Goal: Transaction & Acquisition: Purchase product/service

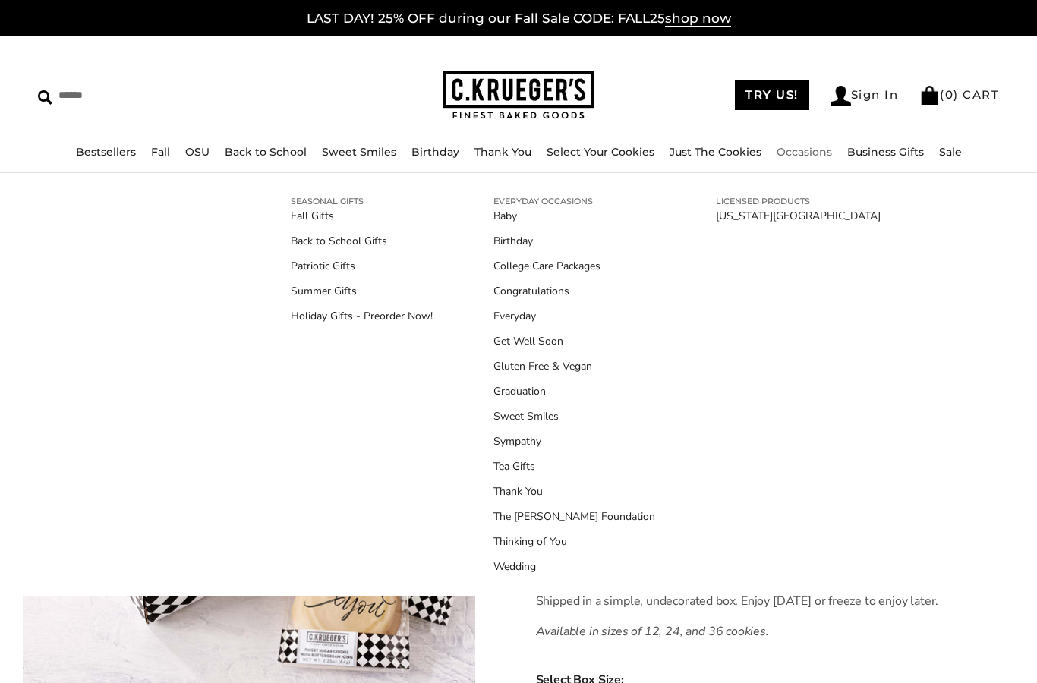
click at [804, 154] on link "Occasions" at bounding box center [804, 152] width 55 height 14
click at [509, 490] on link "Thank You" at bounding box center [574, 492] width 162 height 16
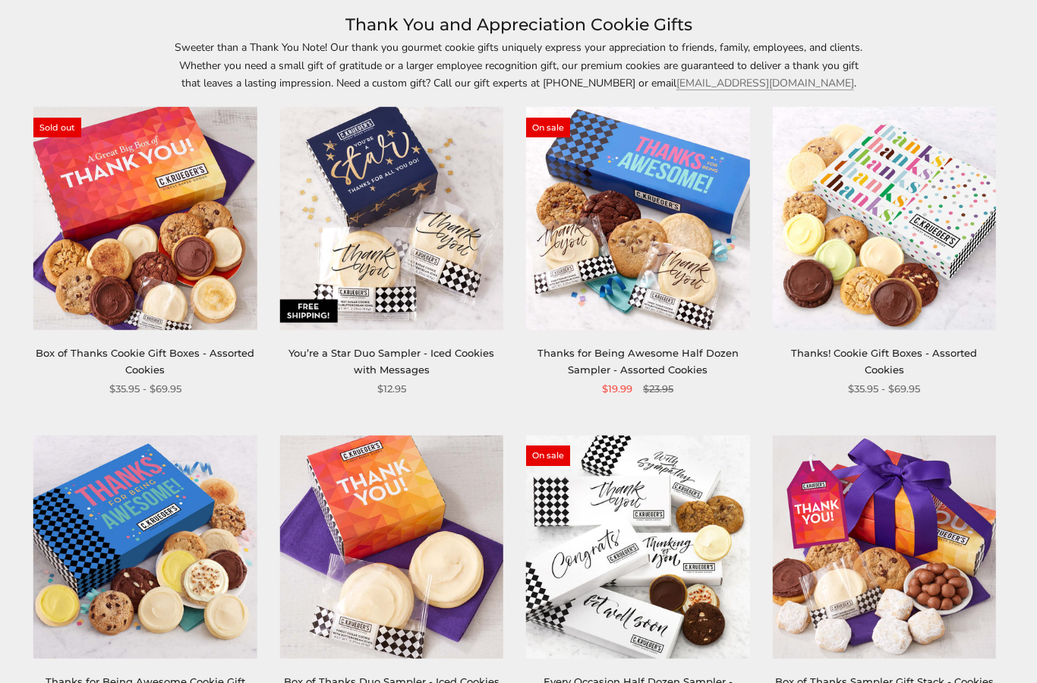
scroll to position [124, 0]
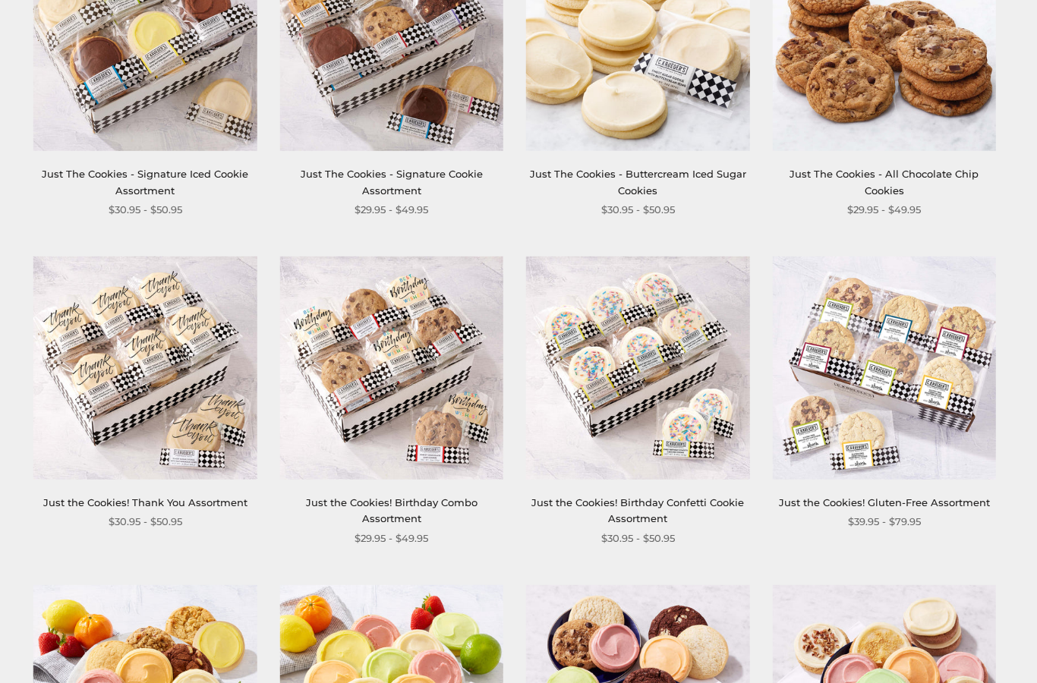
scroll to position [718, 0]
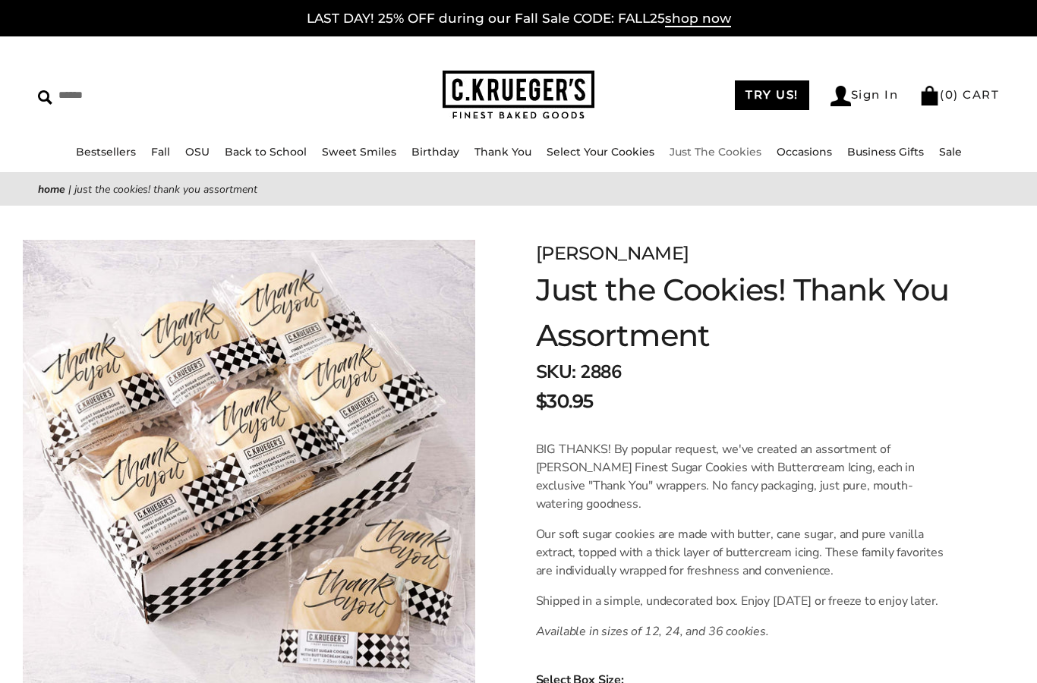
click at [739, 156] on link "Just The Cookies" at bounding box center [716, 152] width 92 height 14
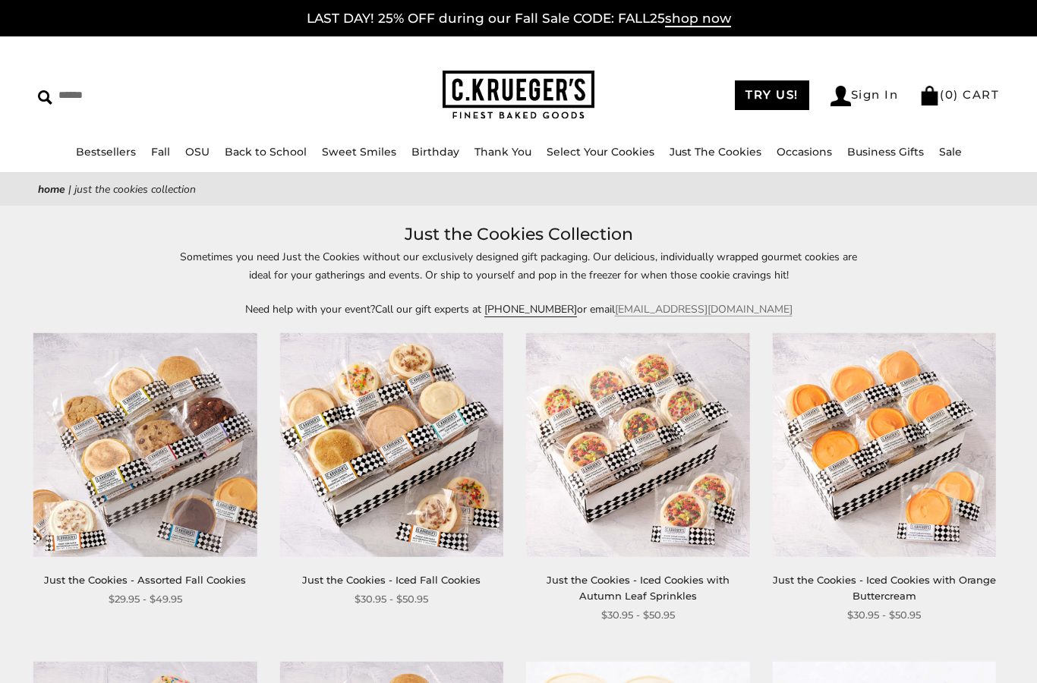
click at [600, 152] on link "Select Your Cookies" at bounding box center [601, 152] width 108 height 14
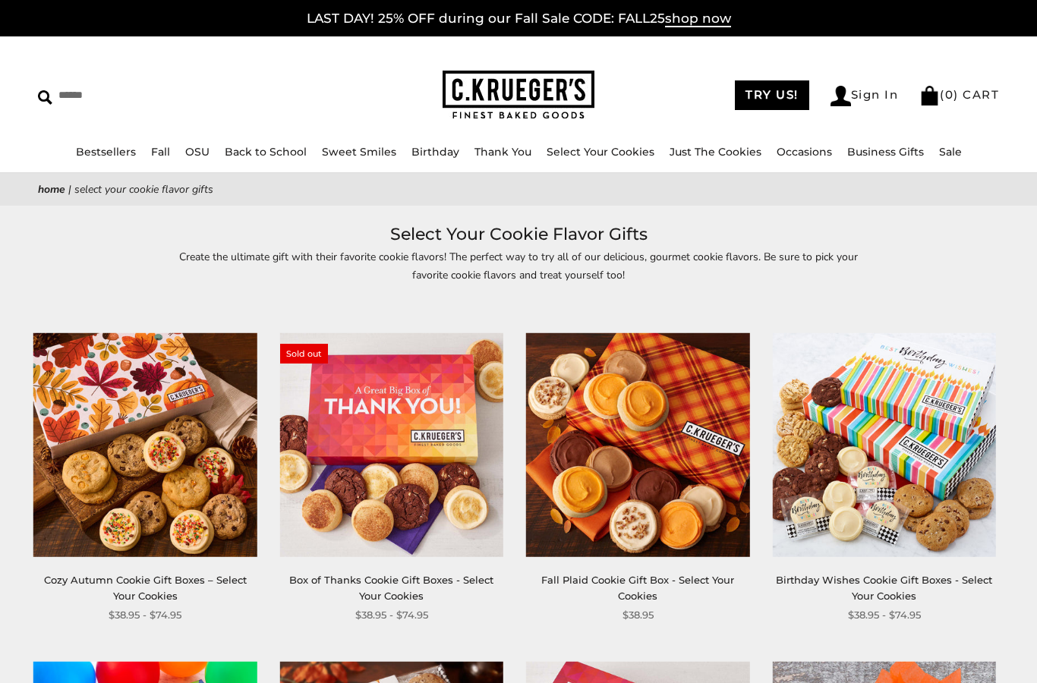
click at [708, 146] on link "Just The Cookies" at bounding box center [716, 152] width 92 height 14
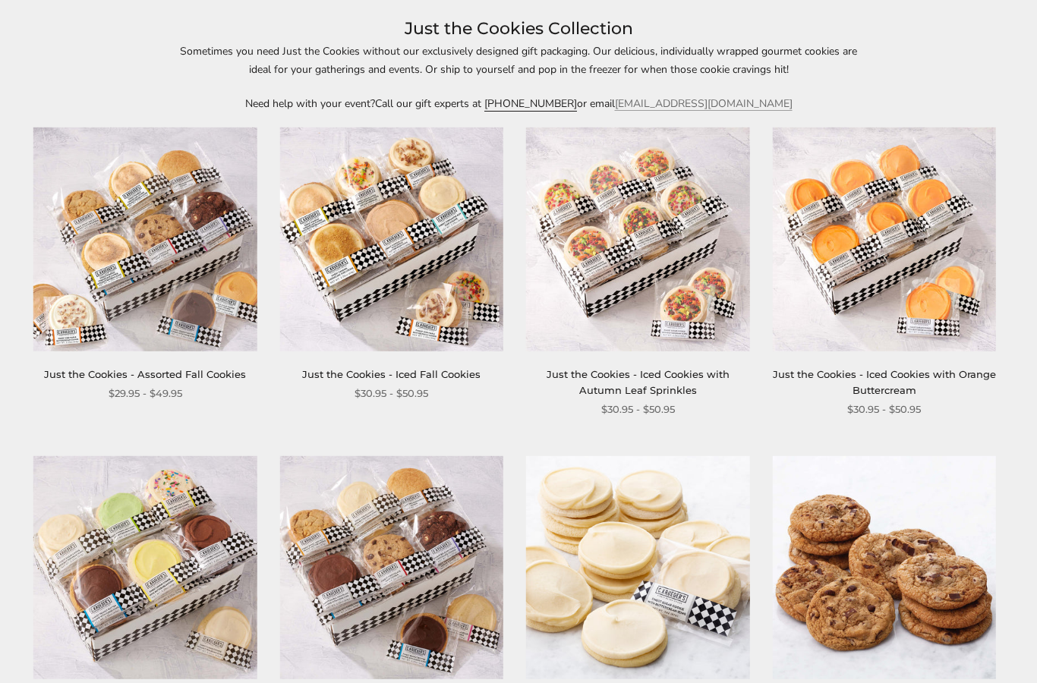
scroll to position [180, 0]
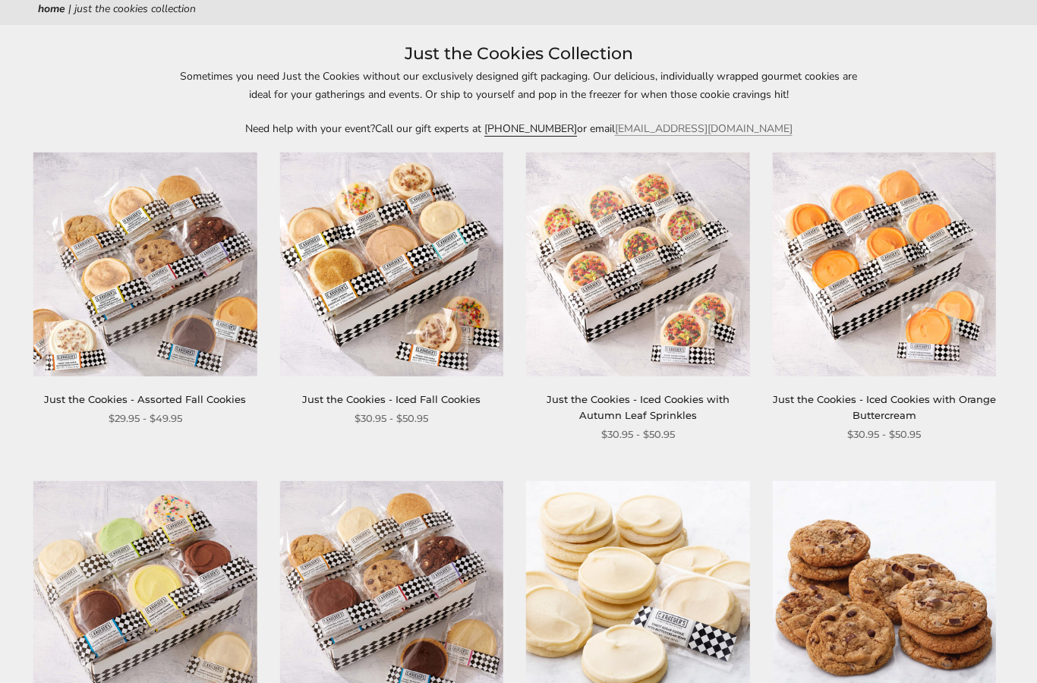
click at [425, 401] on link "Just the Cookies - Iced Fall Cookies" at bounding box center [391, 400] width 178 height 12
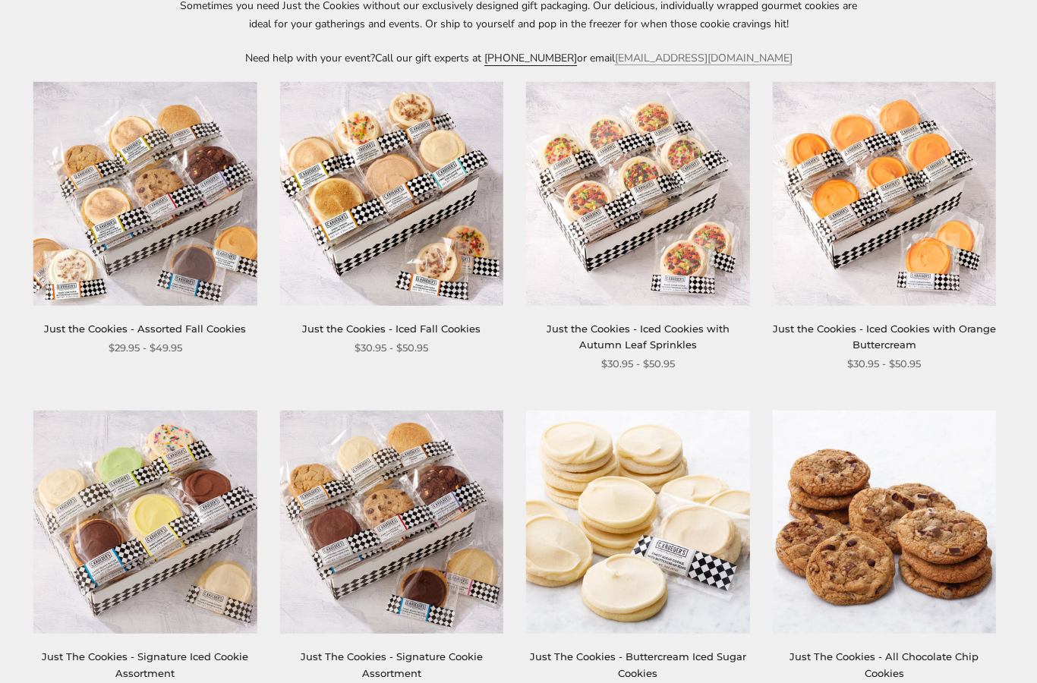
scroll to position [246, 0]
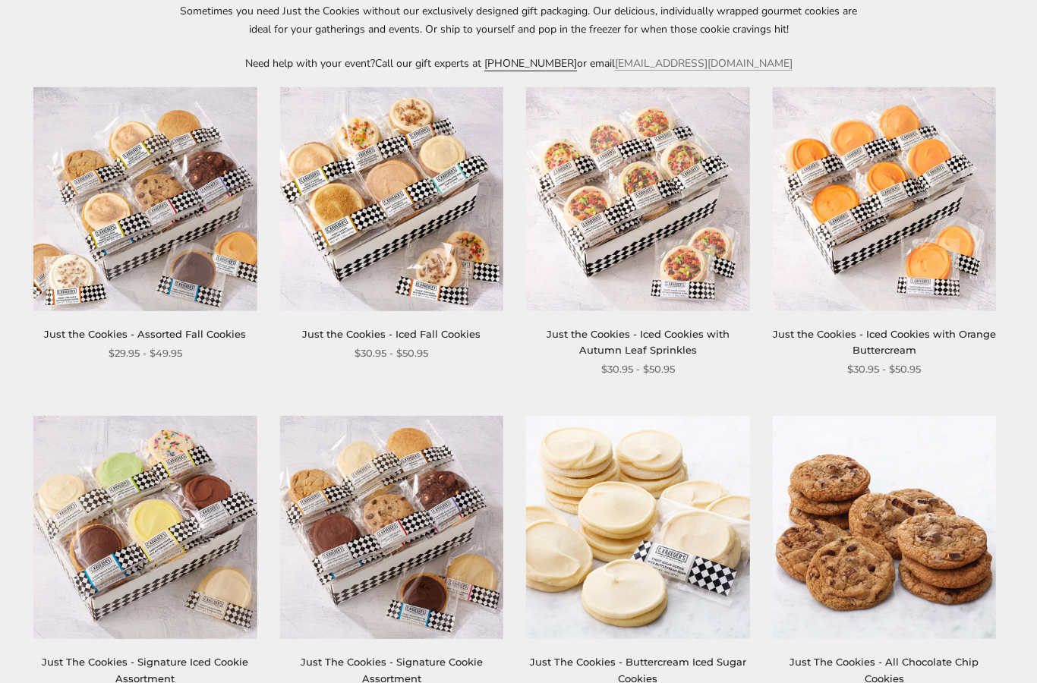
click at [207, 339] on link "Just the Cookies - Assorted Fall Cookies" at bounding box center [145, 334] width 202 height 12
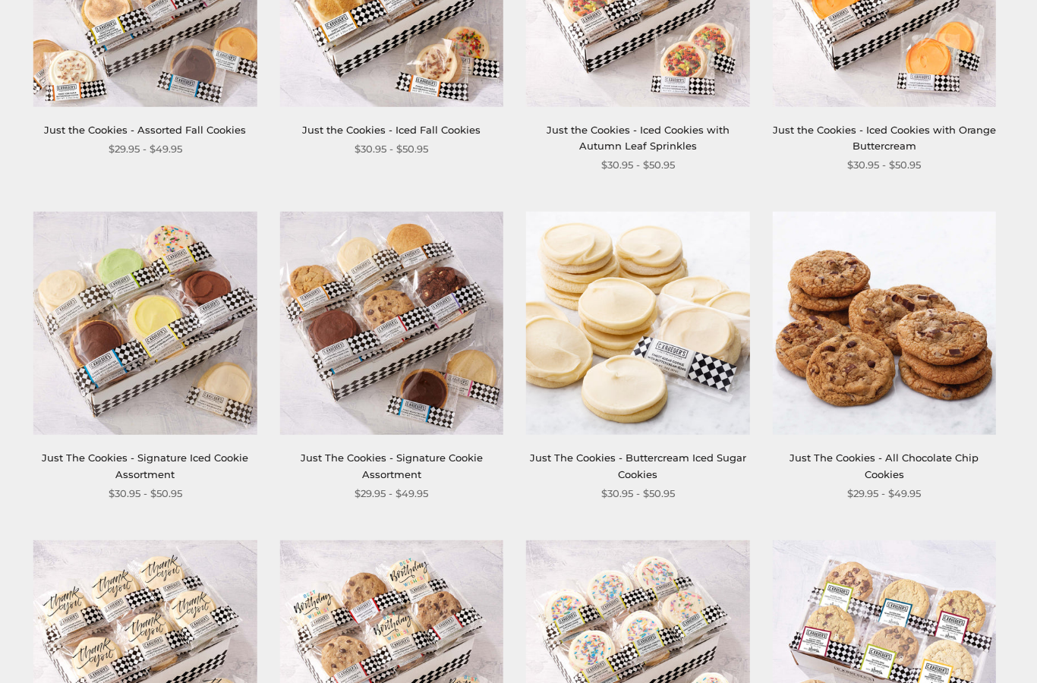
scroll to position [450, 0]
click at [200, 433] on img at bounding box center [144, 323] width 223 height 223
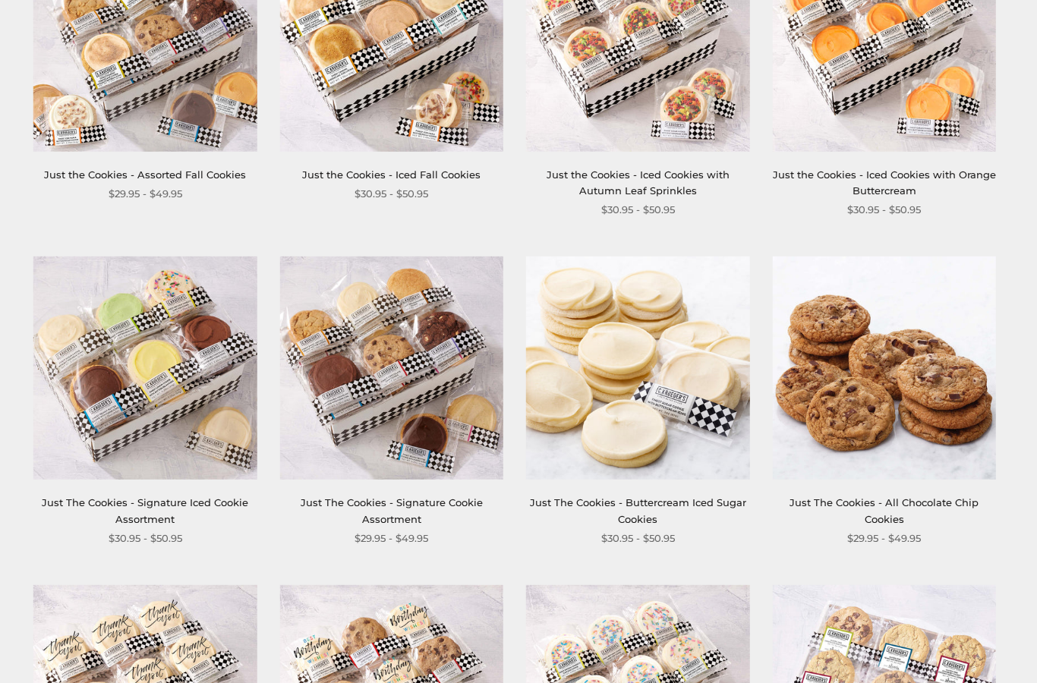
scroll to position [405, 0]
click at [414, 477] on img at bounding box center [391, 368] width 223 height 223
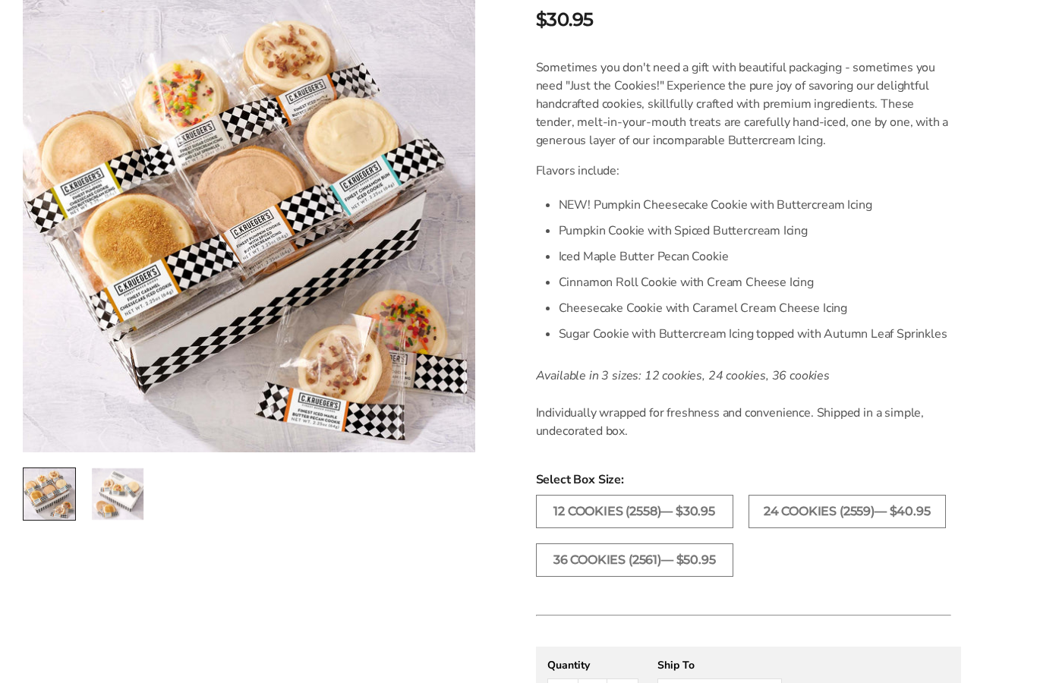
scroll to position [380, 0]
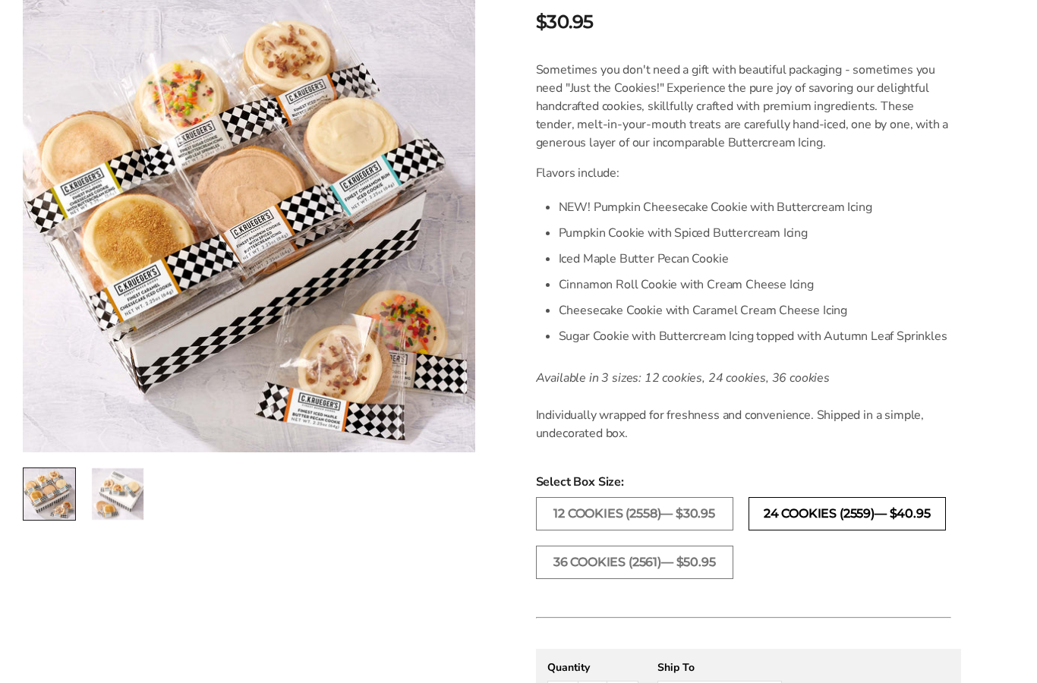
click at [855, 520] on label "24 COOKIES (2559)— $40.95" at bounding box center [846, 513] width 197 height 33
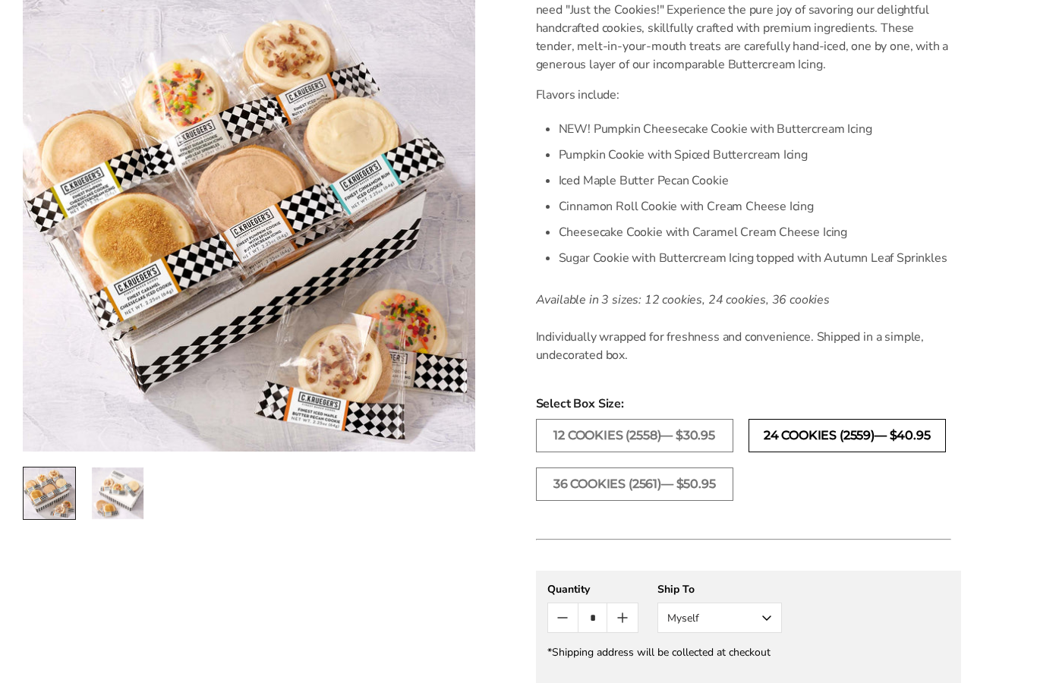
scroll to position [458, 0]
click at [653, 443] on label "12 COOKIES (2558)— $30.95" at bounding box center [634, 435] width 197 height 33
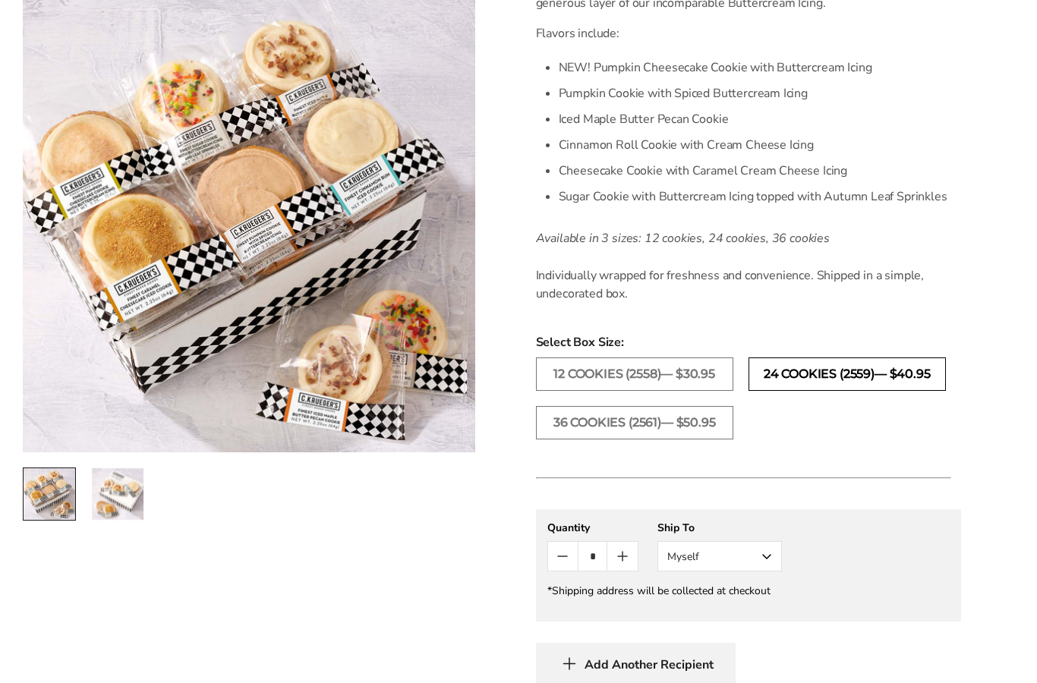
click at [843, 386] on label "24 COOKIES (2559)— $40.95" at bounding box center [846, 374] width 197 height 33
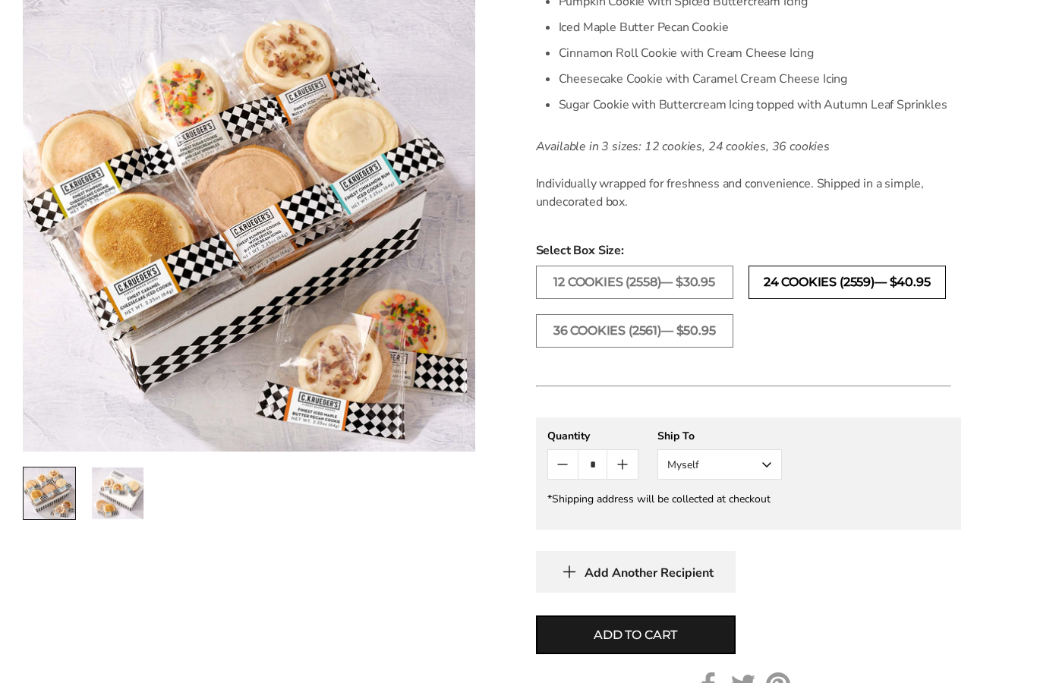
scroll to position [611, 0]
click at [761, 480] on button "Myself" at bounding box center [719, 464] width 124 height 30
click at [753, 480] on button "Myself" at bounding box center [719, 464] width 124 height 30
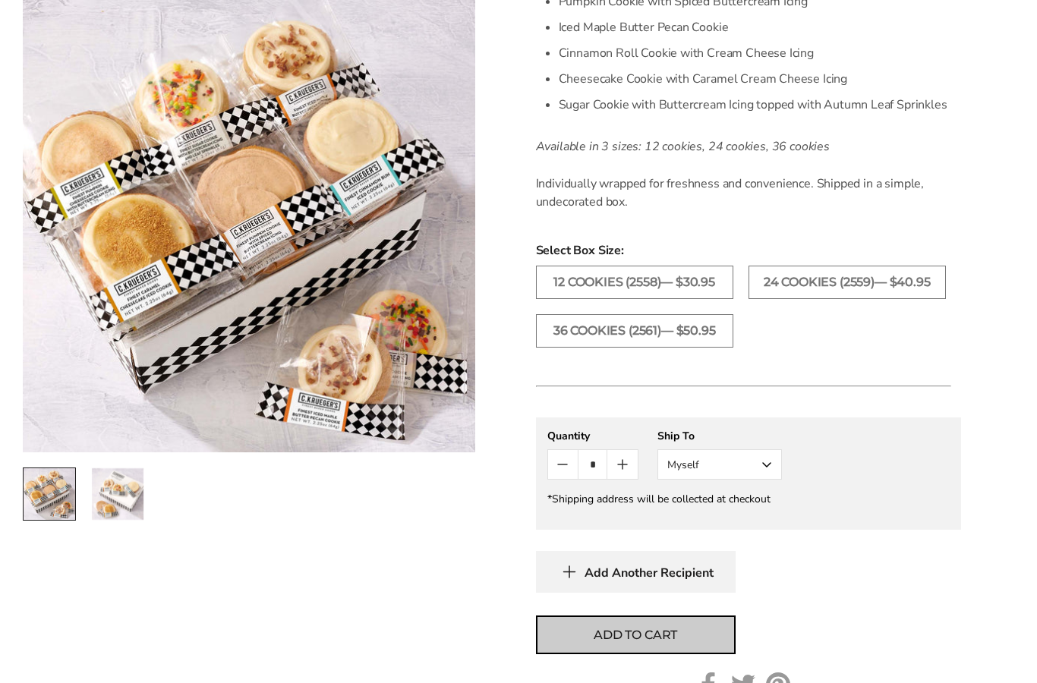
click at [679, 654] on button "Add to cart" at bounding box center [636, 635] width 200 height 39
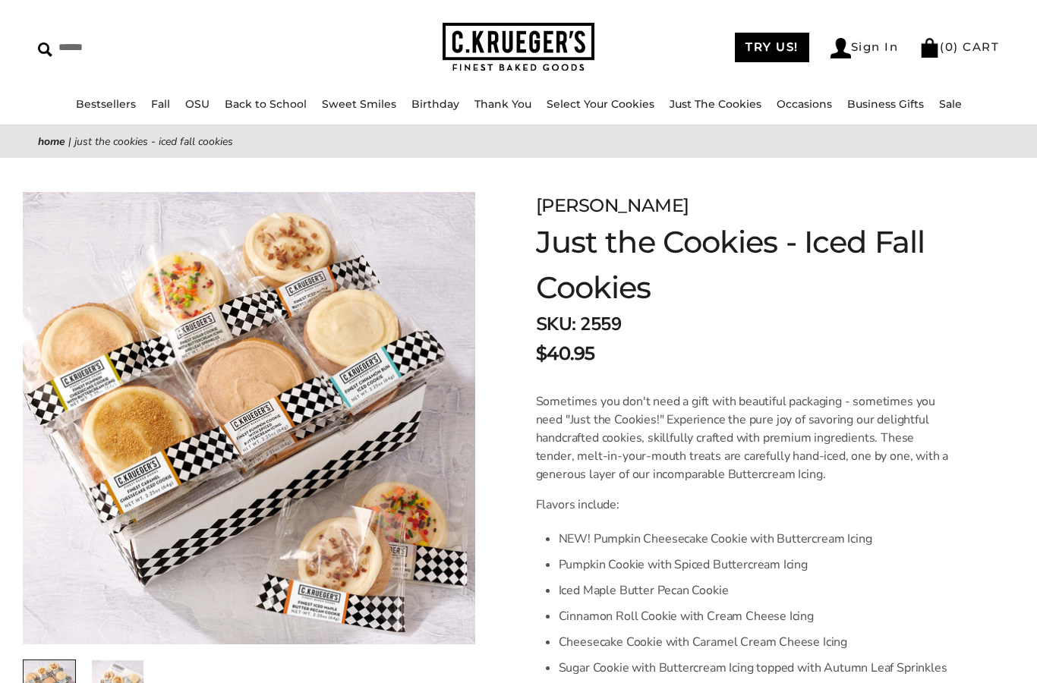
scroll to position [0, 0]
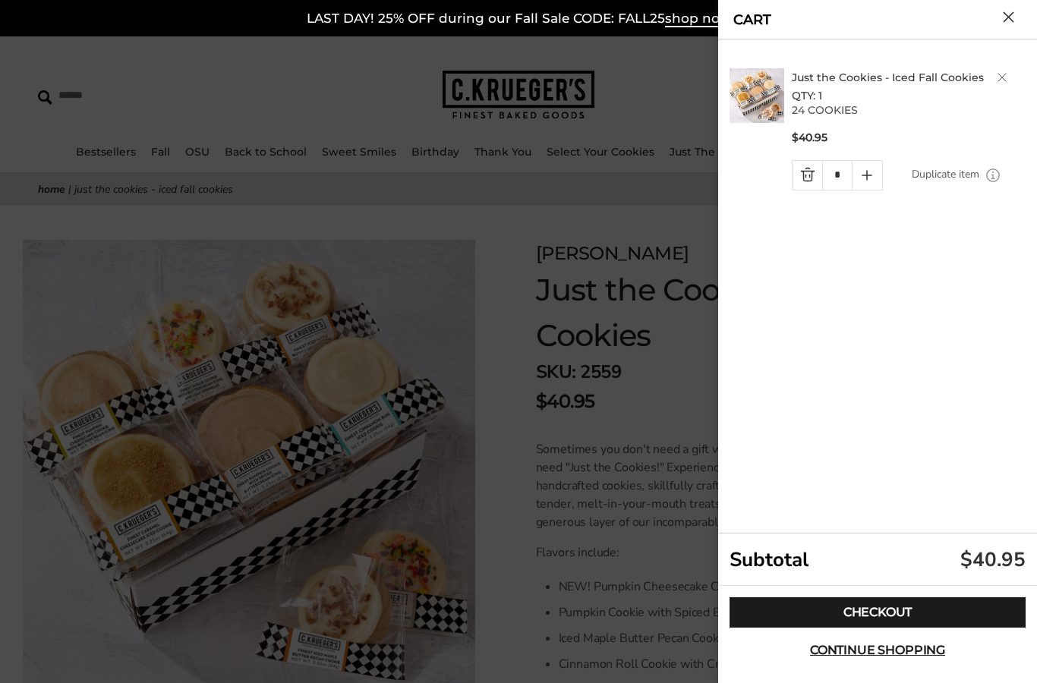
click at [1024, 5] on div "CART" at bounding box center [877, 19] width 319 height 39
click at [1013, 13] on button "Close cart" at bounding box center [1008, 16] width 11 height 11
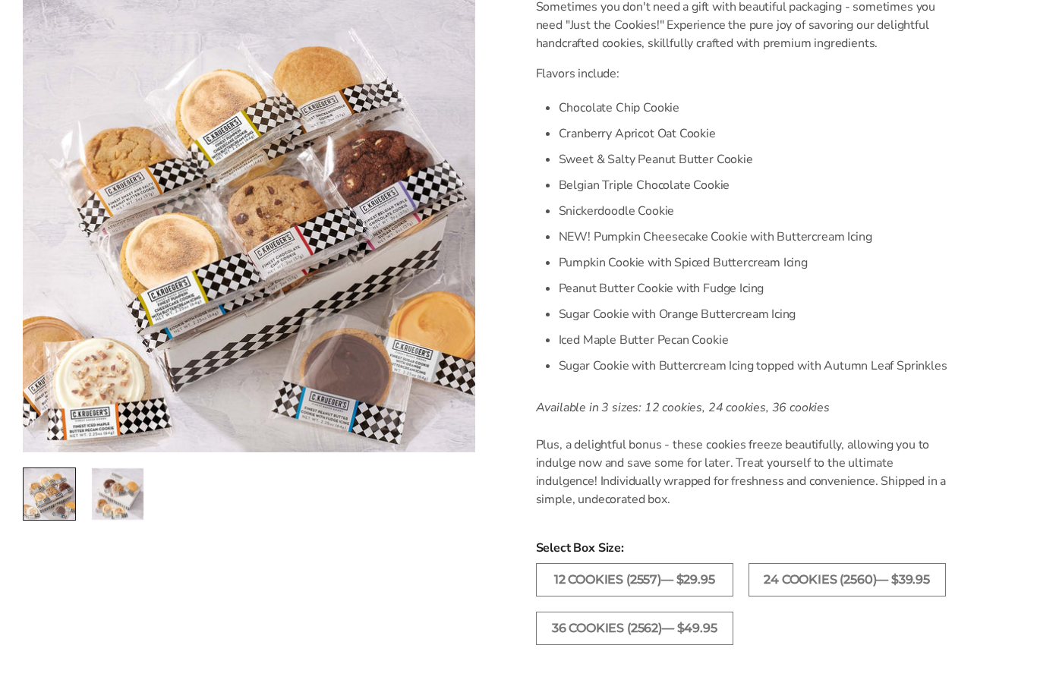
scroll to position [459, 0]
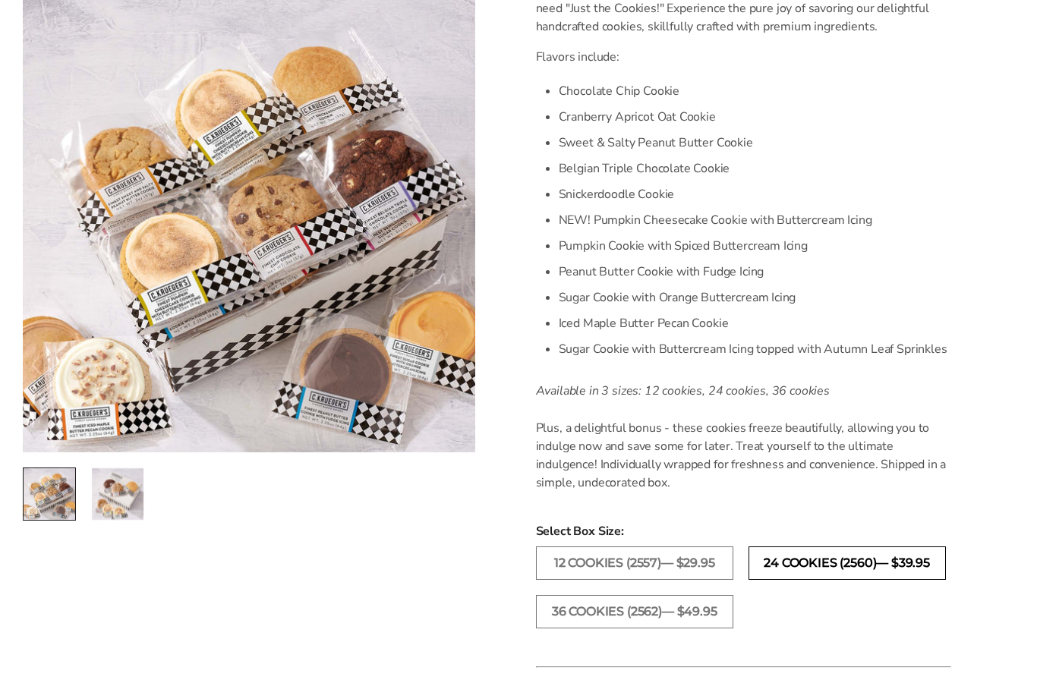
click at [871, 560] on label "24 COOKIES (2560)— $39.95" at bounding box center [846, 563] width 197 height 33
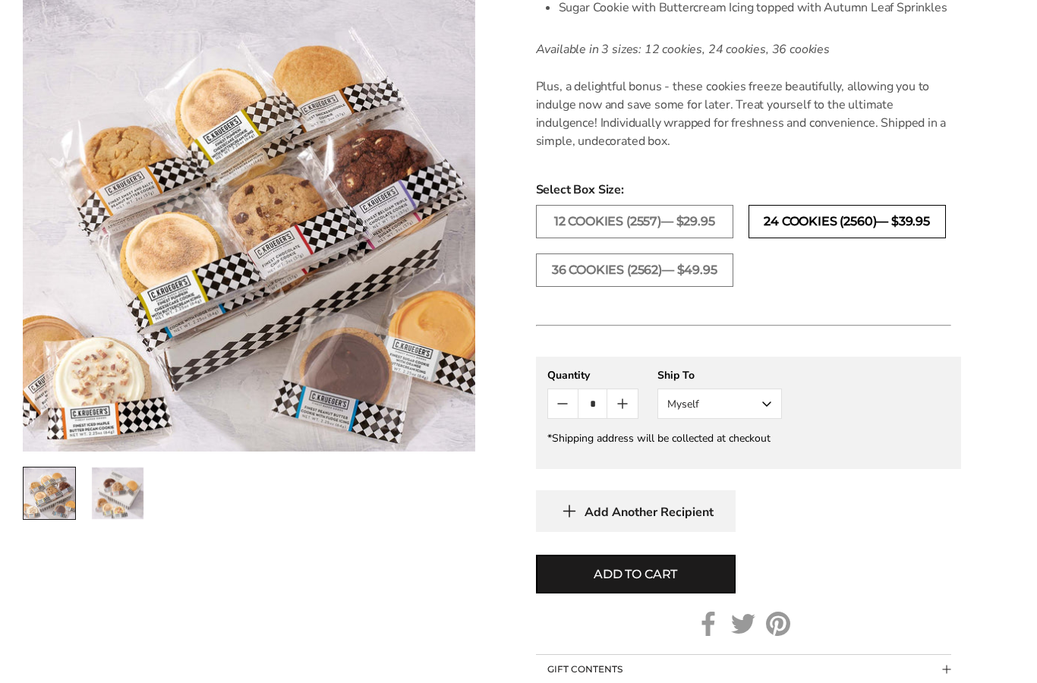
scroll to position [801, 0]
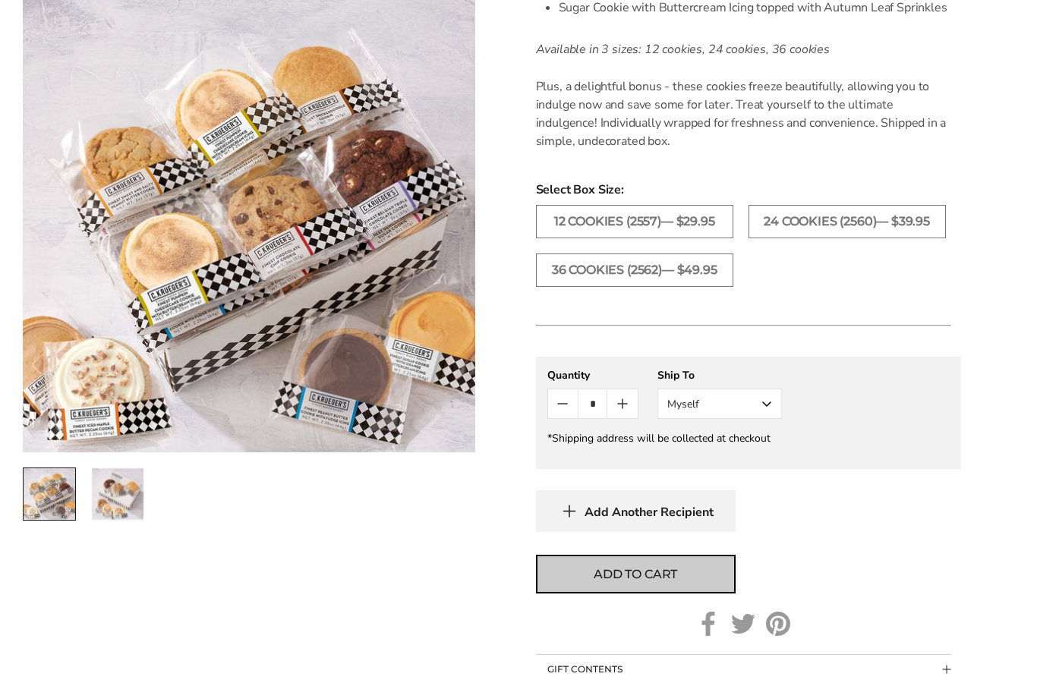
click at [676, 584] on span "Add to cart" at bounding box center [636, 575] width 84 height 18
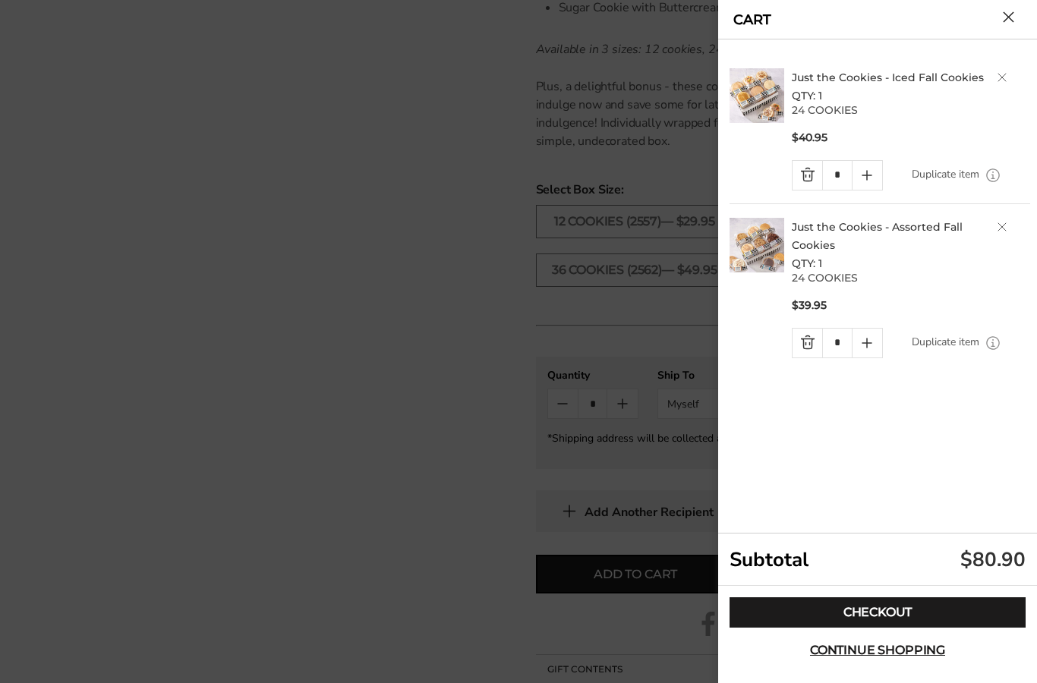
click at [1014, 17] on button "Close cart" at bounding box center [1008, 16] width 11 height 11
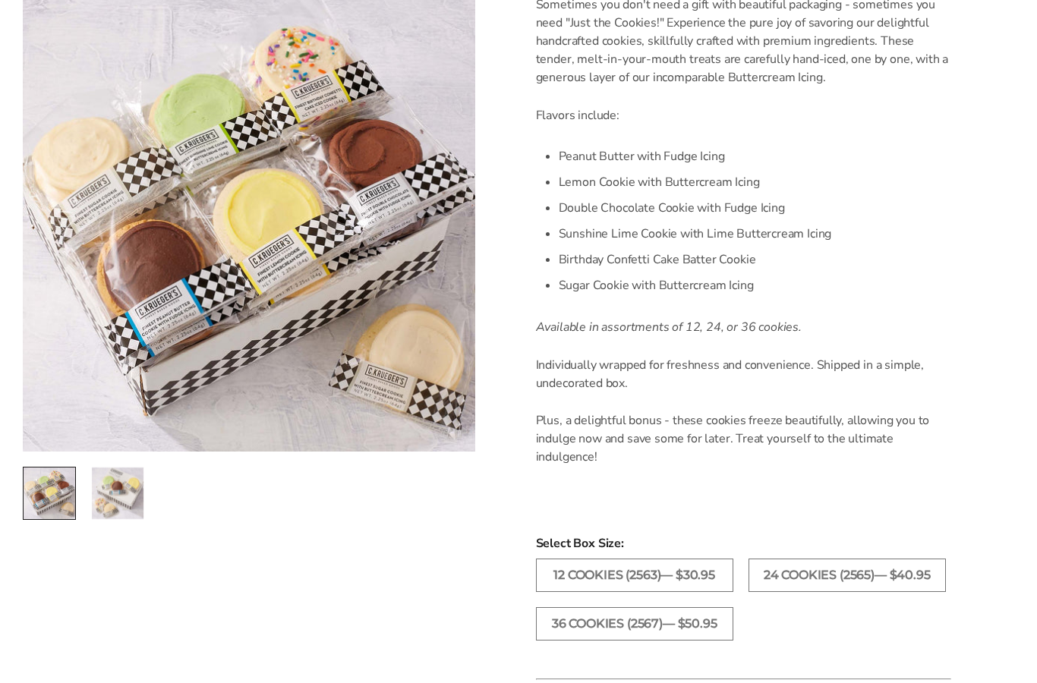
scroll to position [445, 0]
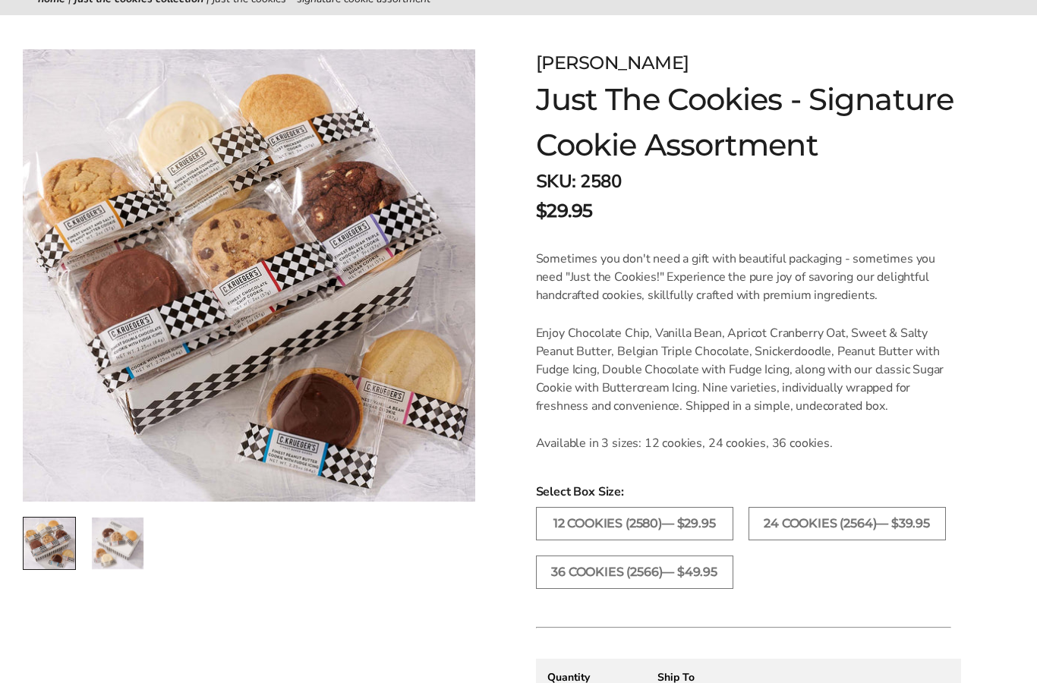
scroll to position [211, 0]
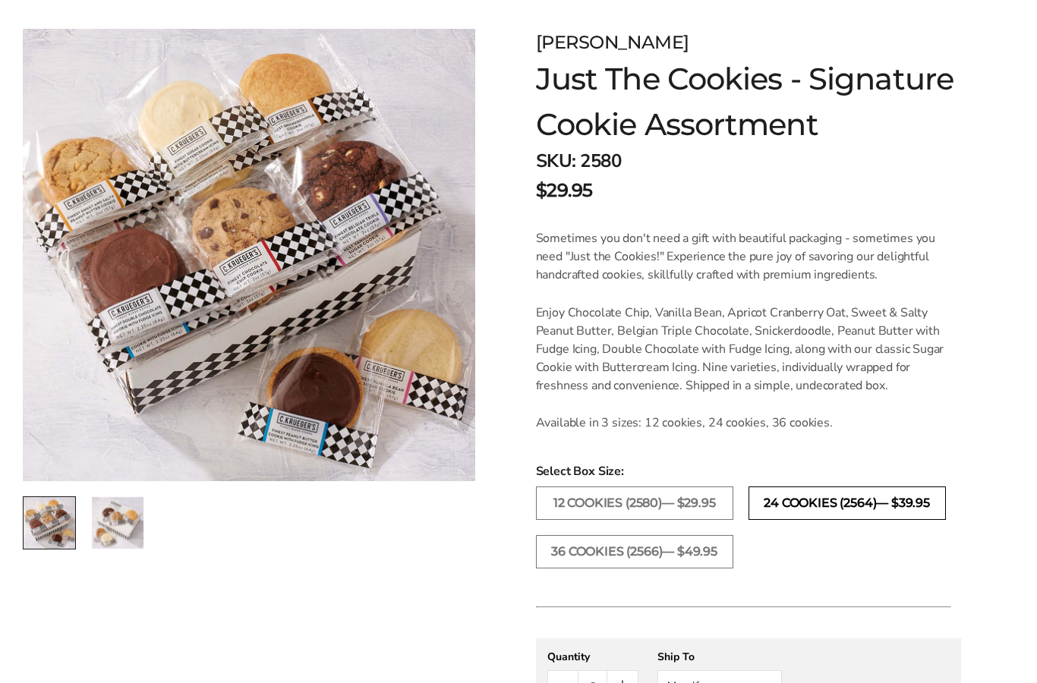
click at [884, 507] on label "24 COOKIES (2564)— $39.95" at bounding box center [846, 503] width 197 height 33
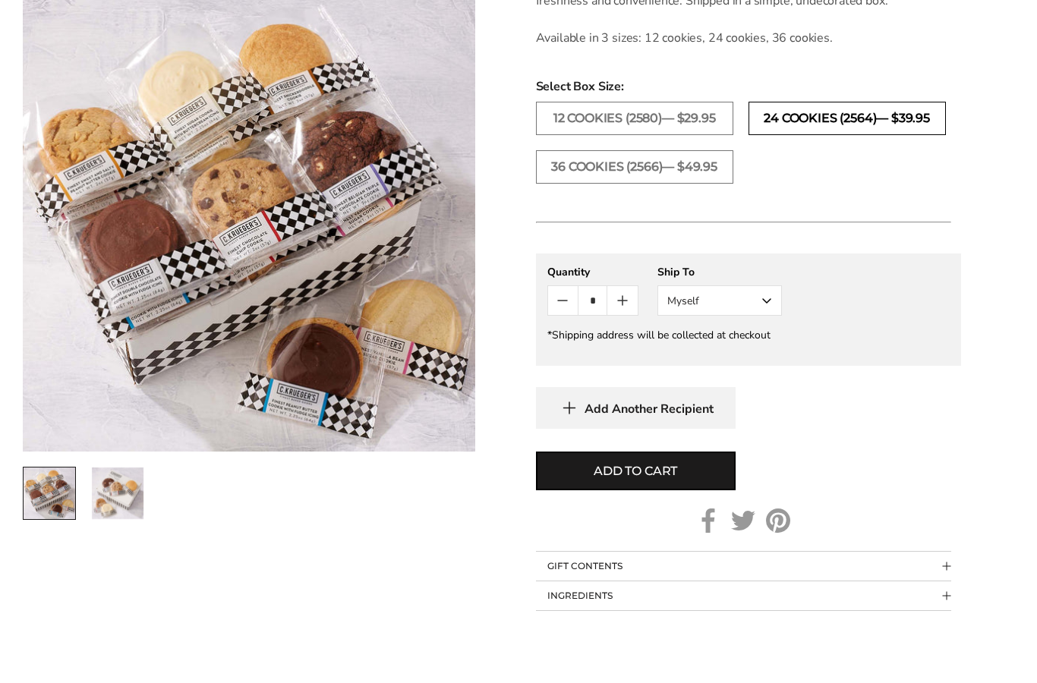
scroll to position [595, 0]
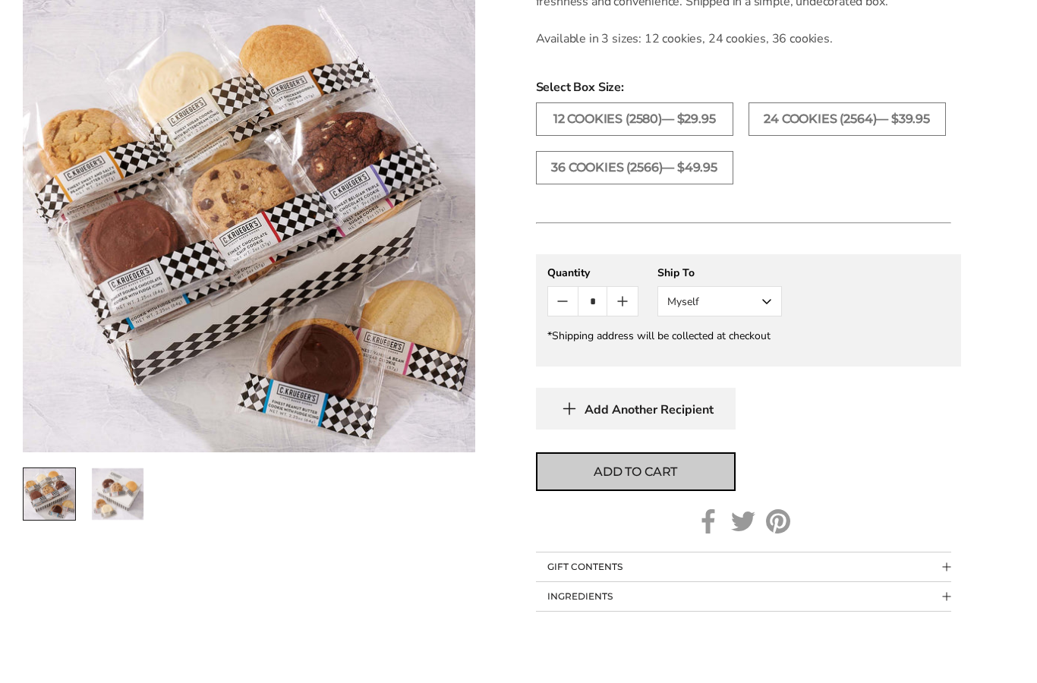
click at [658, 481] on span "Add to cart" at bounding box center [636, 472] width 84 height 18
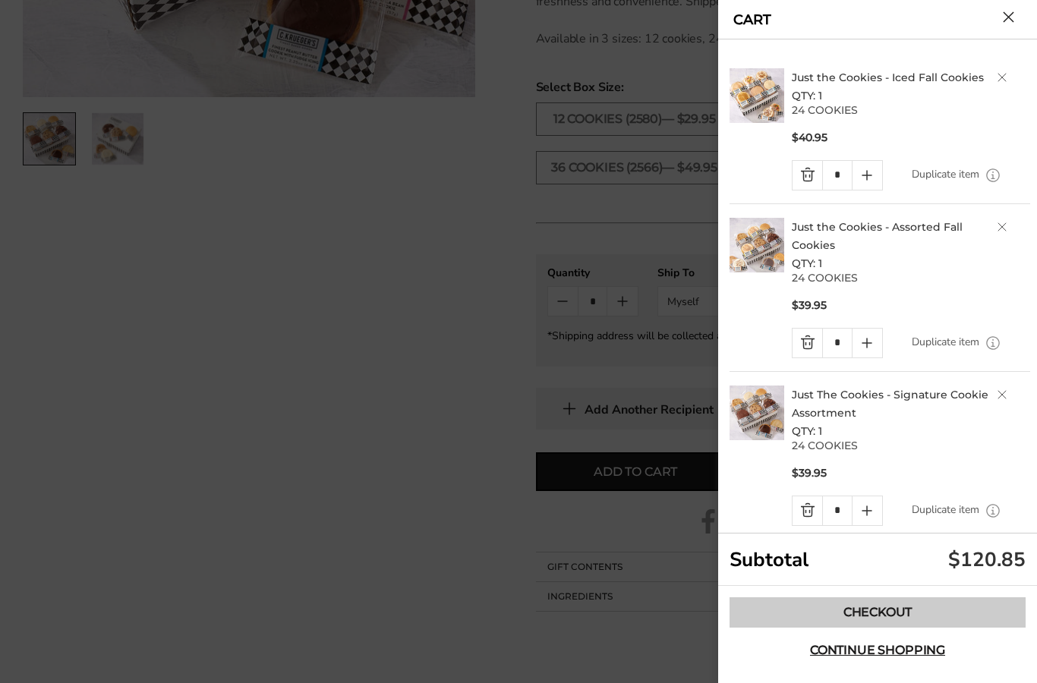
click at [930, 628] on link "Checkout" at bounding box center [877, 612] width 296 height 30
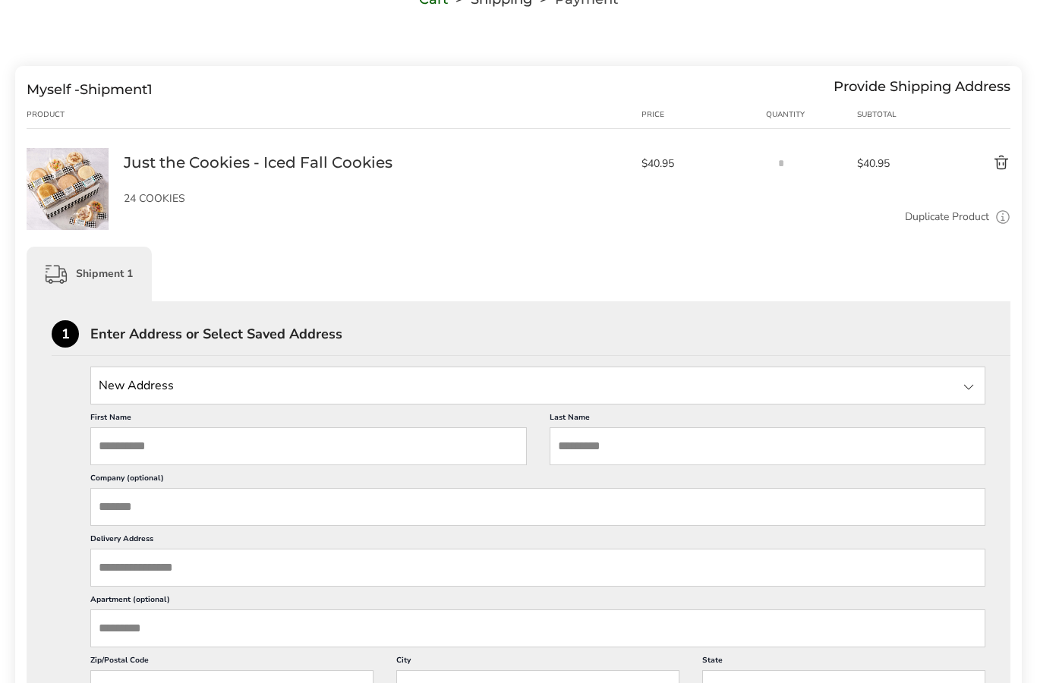
scroll to position [159, 0]
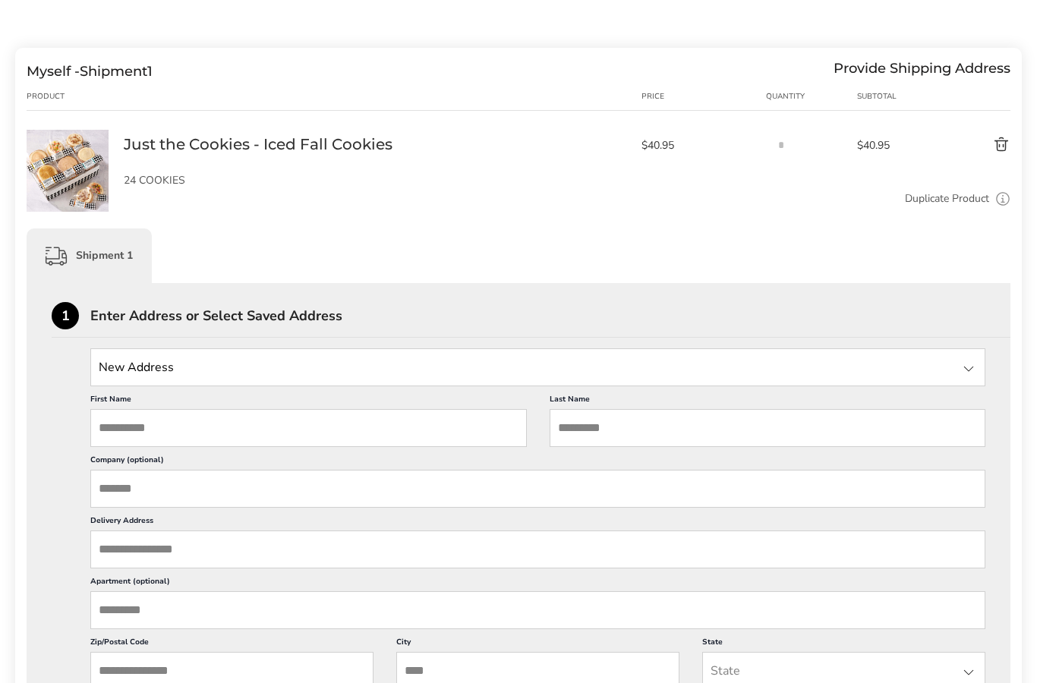
click at [308, 444] on input "First Name" at bounding box center [308, 429] width 436 height 38
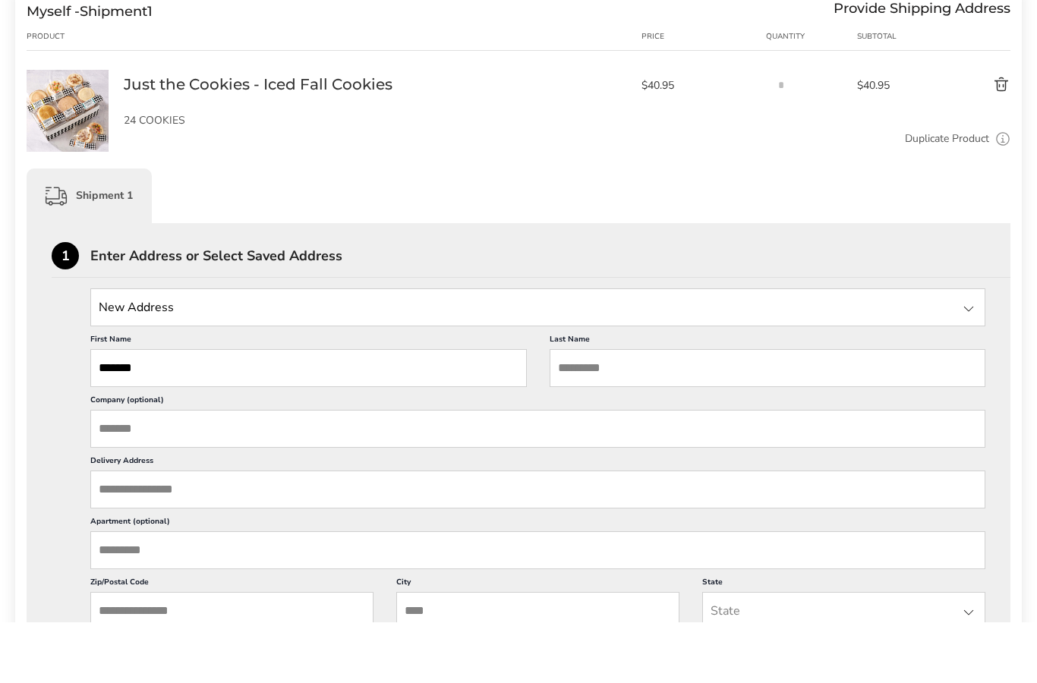
type input "******"
type input "**********"
click at [133, 531] on input "Delivery Address" at bounding box center [537, 550] width 895 height 38
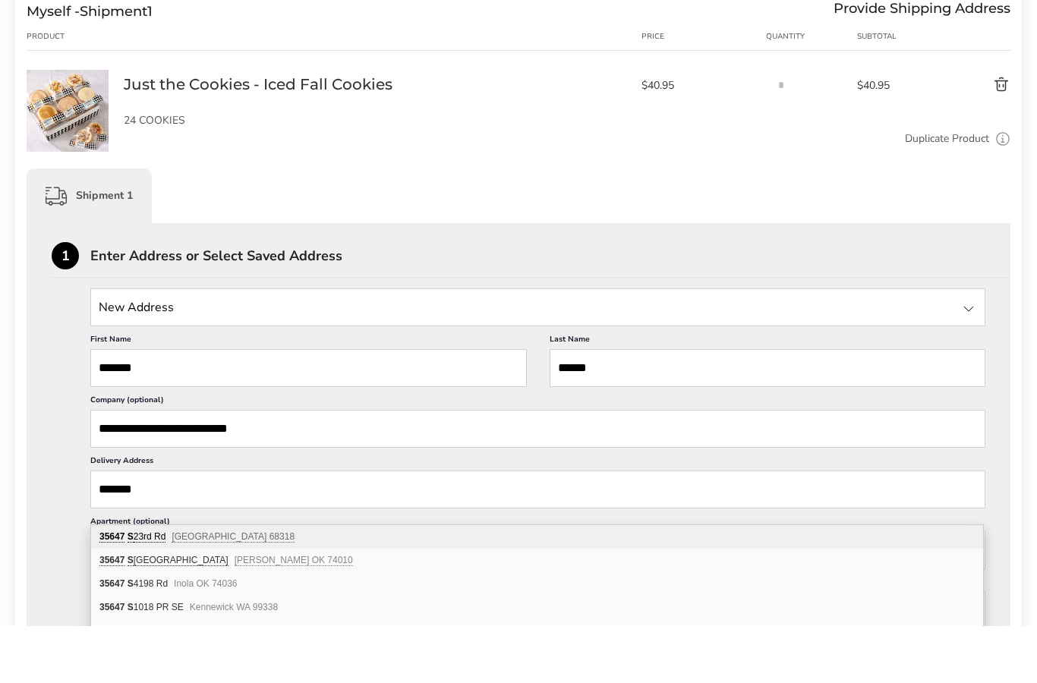
scroll to position [177, 0]
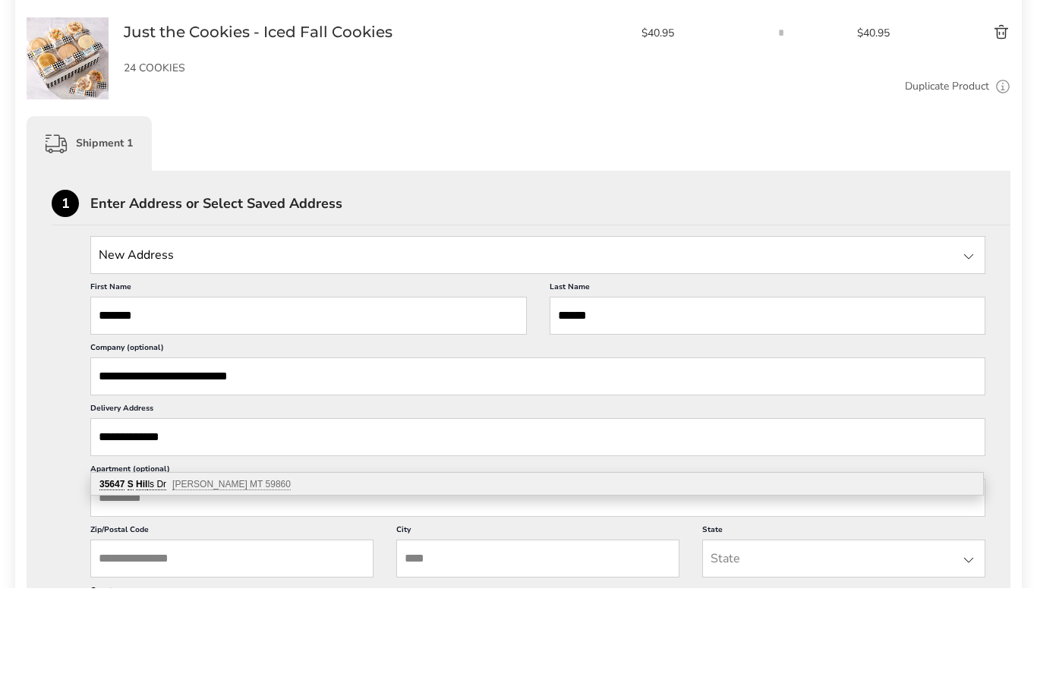
click at [172, 569] on div "35647 S Hil ls Dr Polson MT 59860" at bounding box center [537, 580] width 892 height 23
type input "**********"
type input "******"
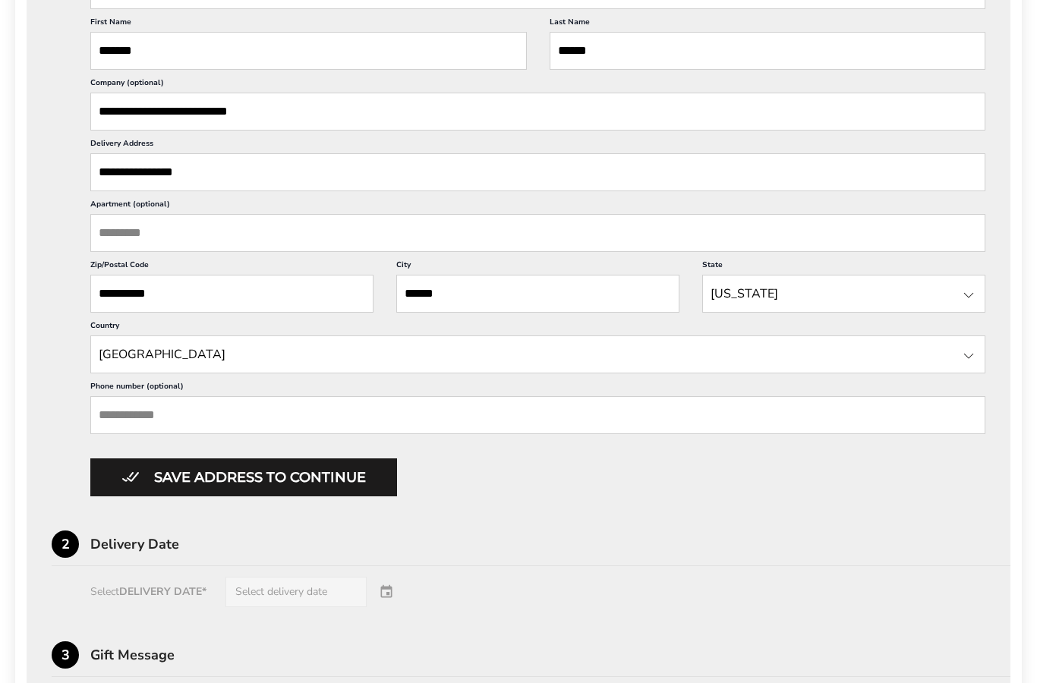
scroll to position [541, 0]
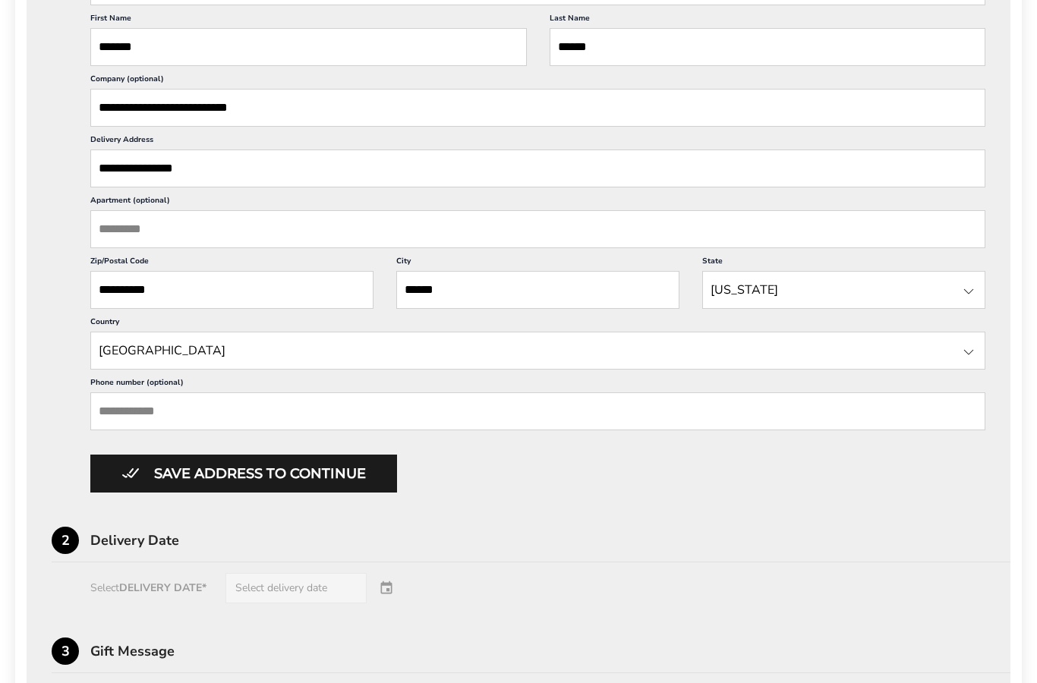
click at [138, 430] on input "Phone number (optional)" at bounding box center [537, 411] width 895 height 38
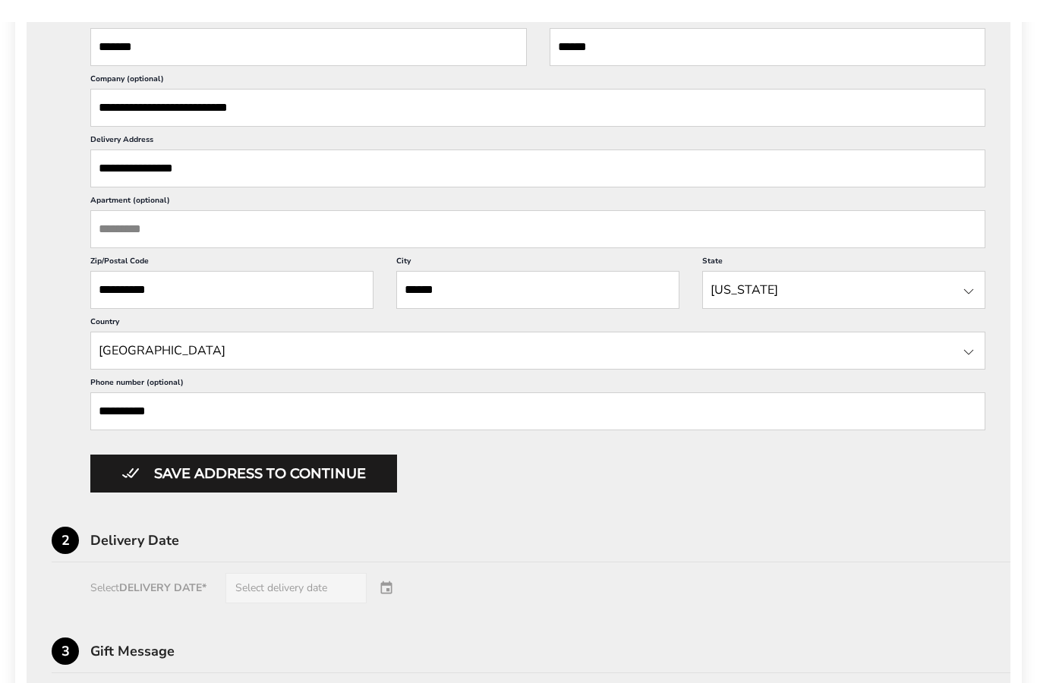
scroll to position [591, 0]
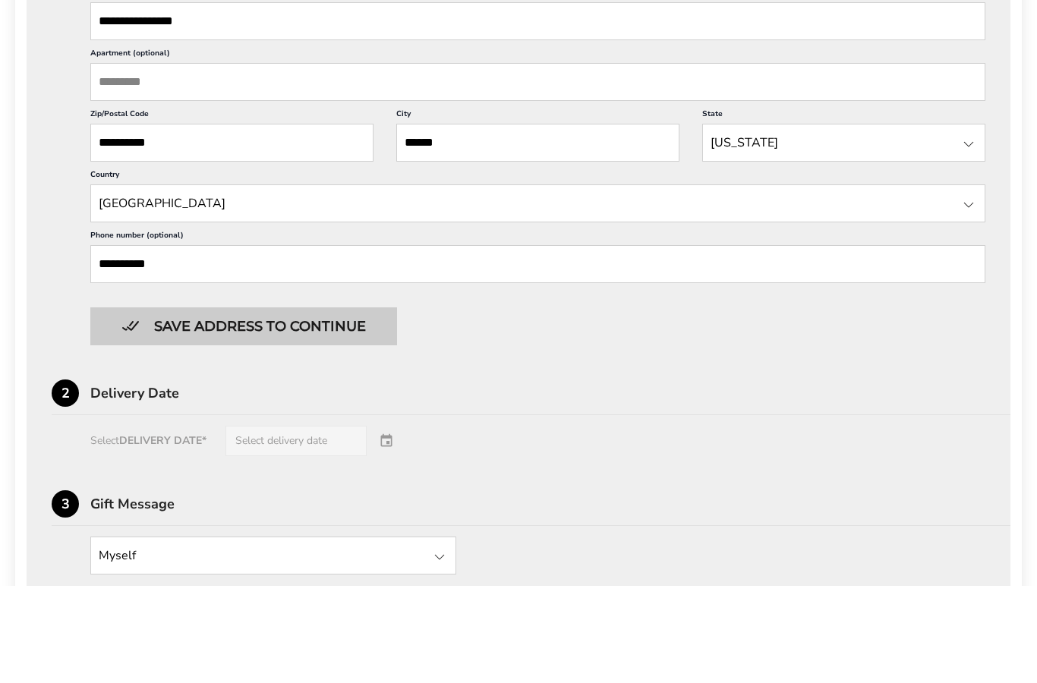
type input "**********"
click at [371, 405] on button "Save address to continue" at bounding box center [243, 424] width 307 height 38
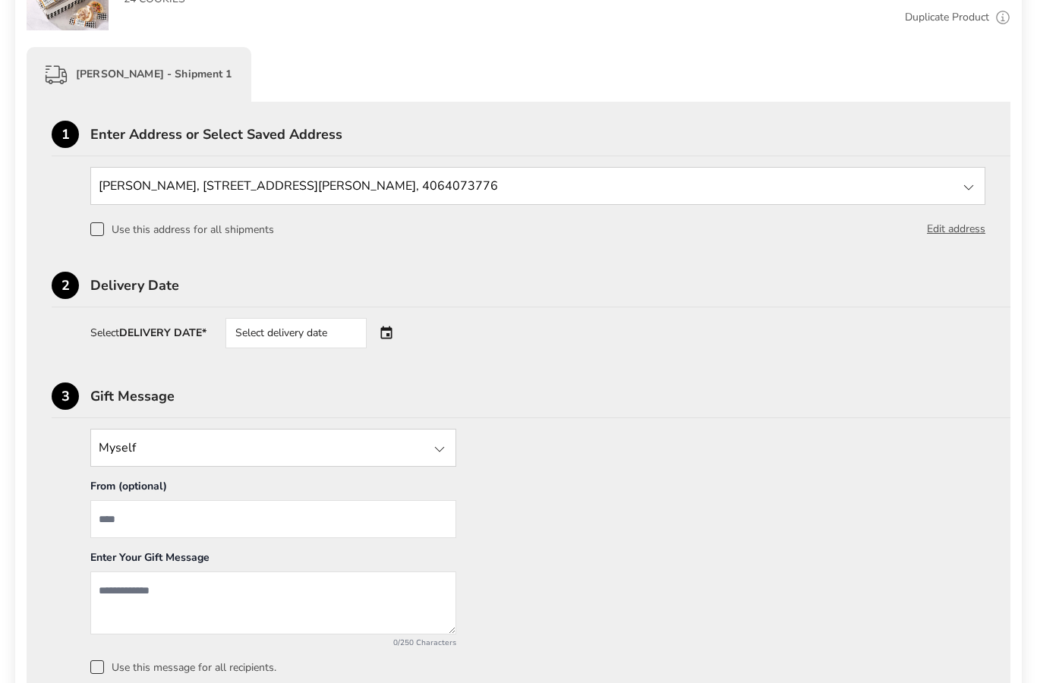
scroll to position [307, 0]
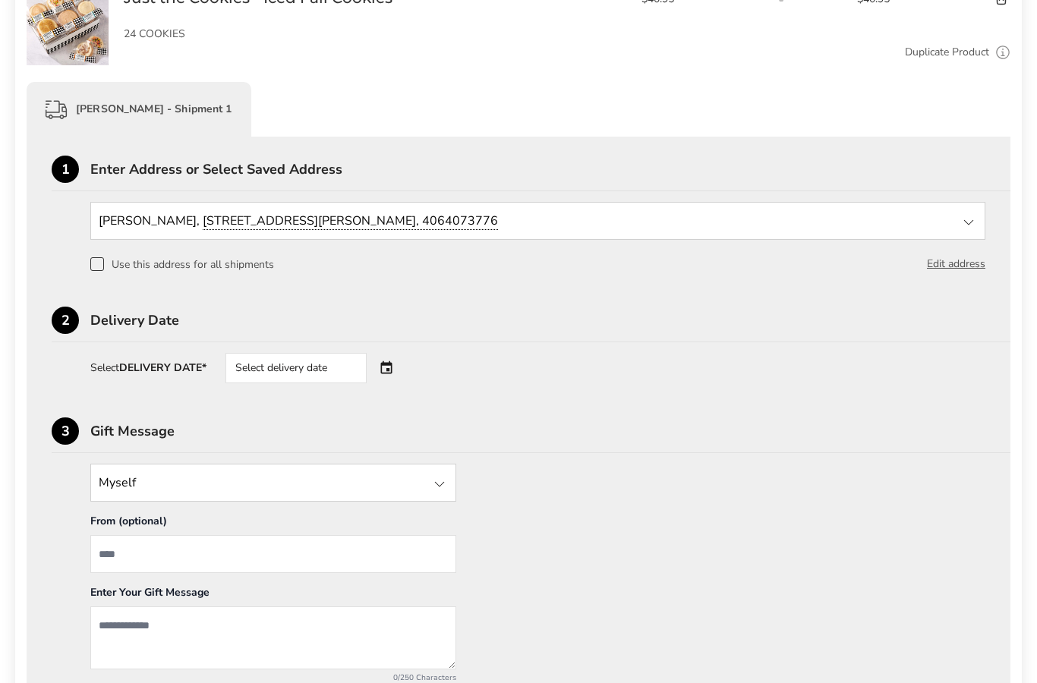
click at [377, 364] on div "Select delivery date" at bounding box center [317, 368] width 184 height 30
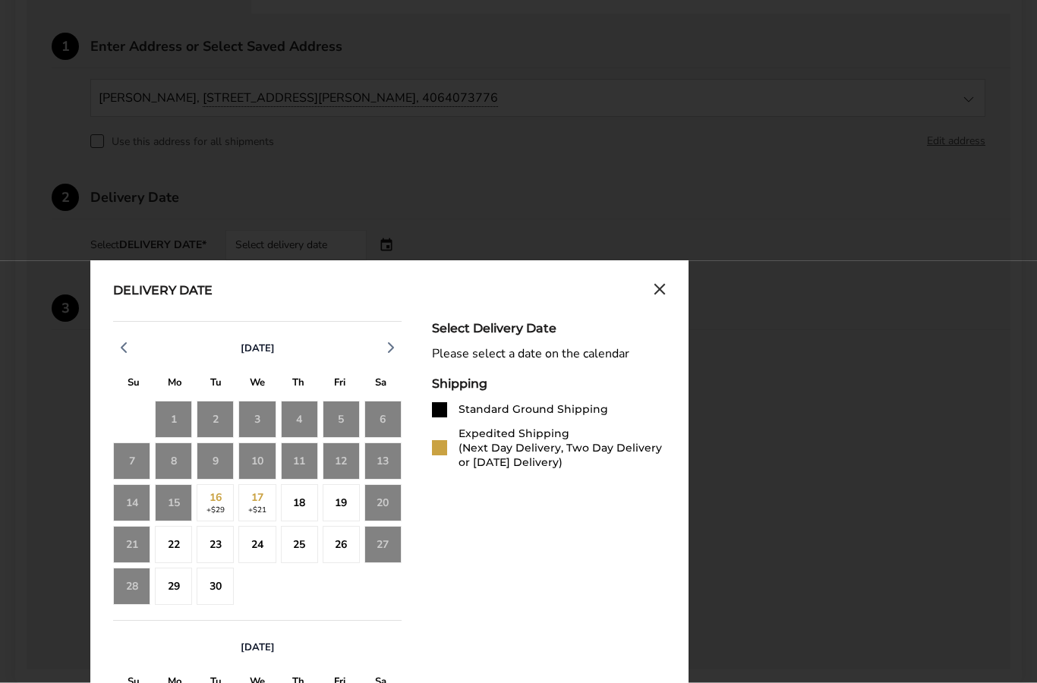
scroll to position [430, 0]
click at [301, 507] on div "18" at bounding box center [299, 502] width 37 height 37
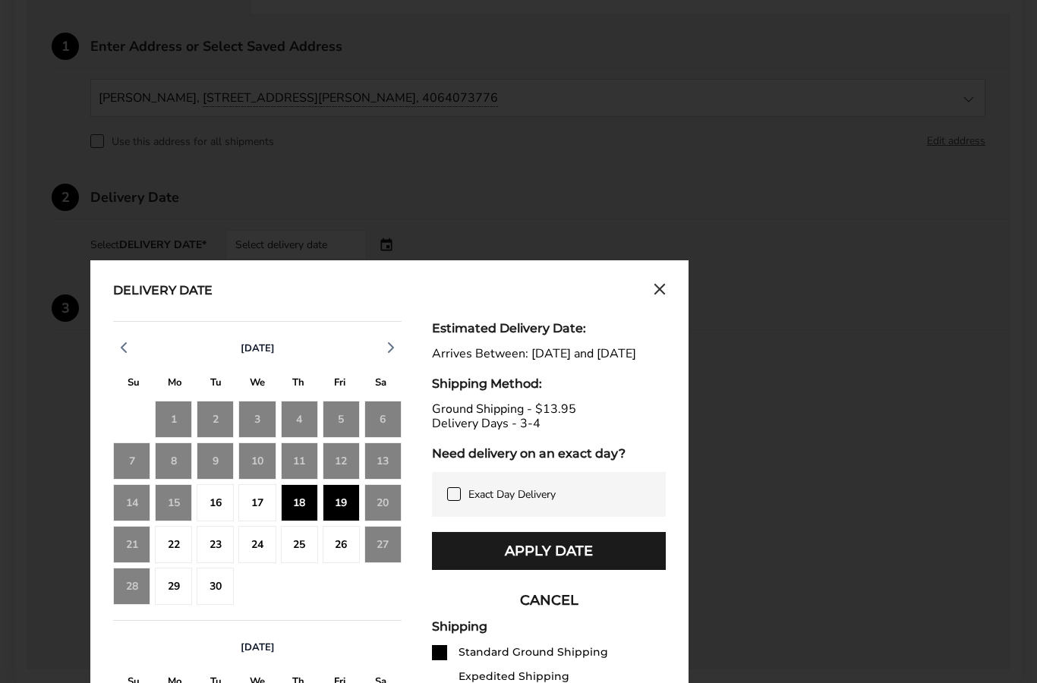
click at [454, 496] on icon at bounding box center [453, 493] width 7 height 5
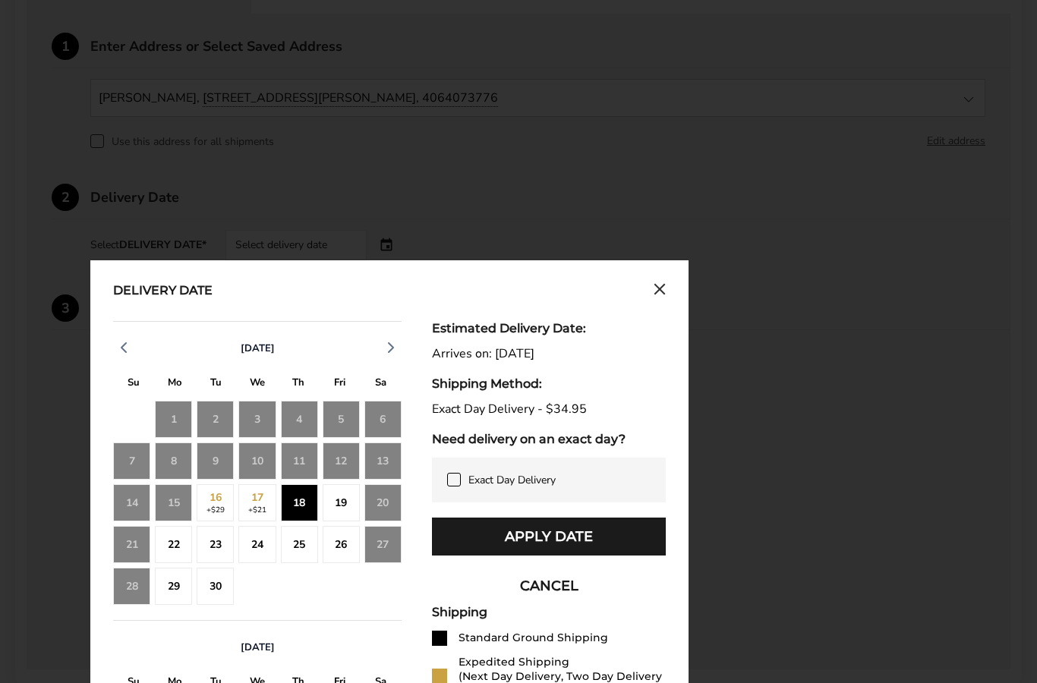
click at [258, 503] on div "17 +$21" at bounding box center [256, 502] width 37 height 37
click at [216, 515] on div "16 +$29" at bounding box center [215, 502] width 37 height 37
click at [301, 505] on div "18" at bounding box center [299, 502] width 37 height 37
click at [339, 503] on div "19" at bounding box center [341, 502] width 37 height 37
click at [300, 507] on div "18" at bounding box center [299, 502] width 37 height 37
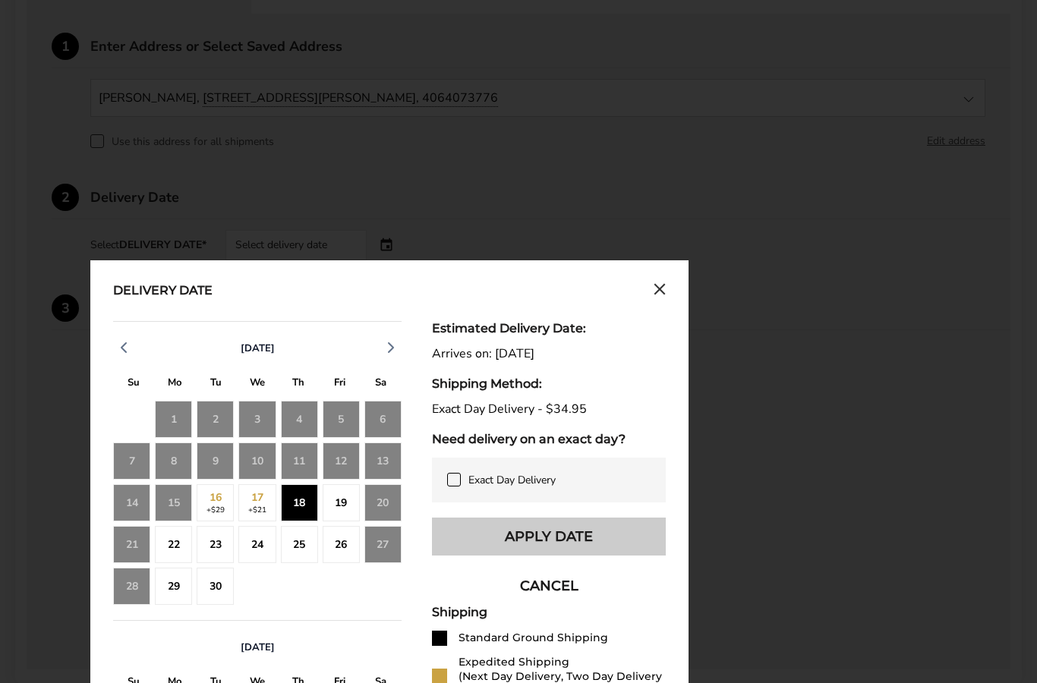
click at [607, 541] on button "Apply Date" at bounding box center [549, 537] width 234 height 38
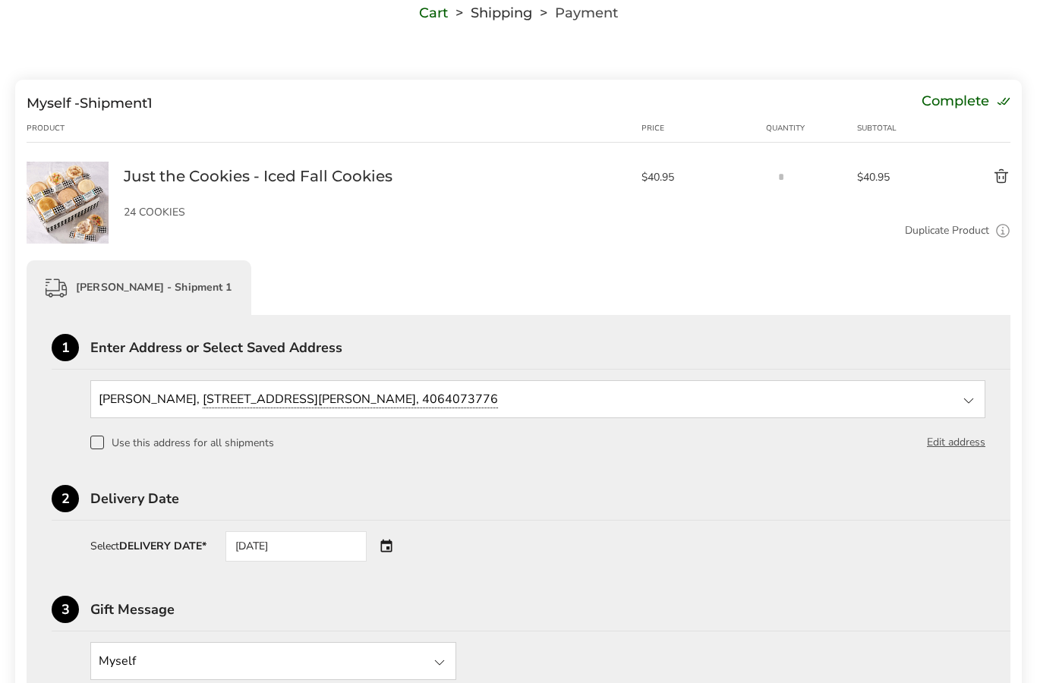
scroll to position [152, 0]
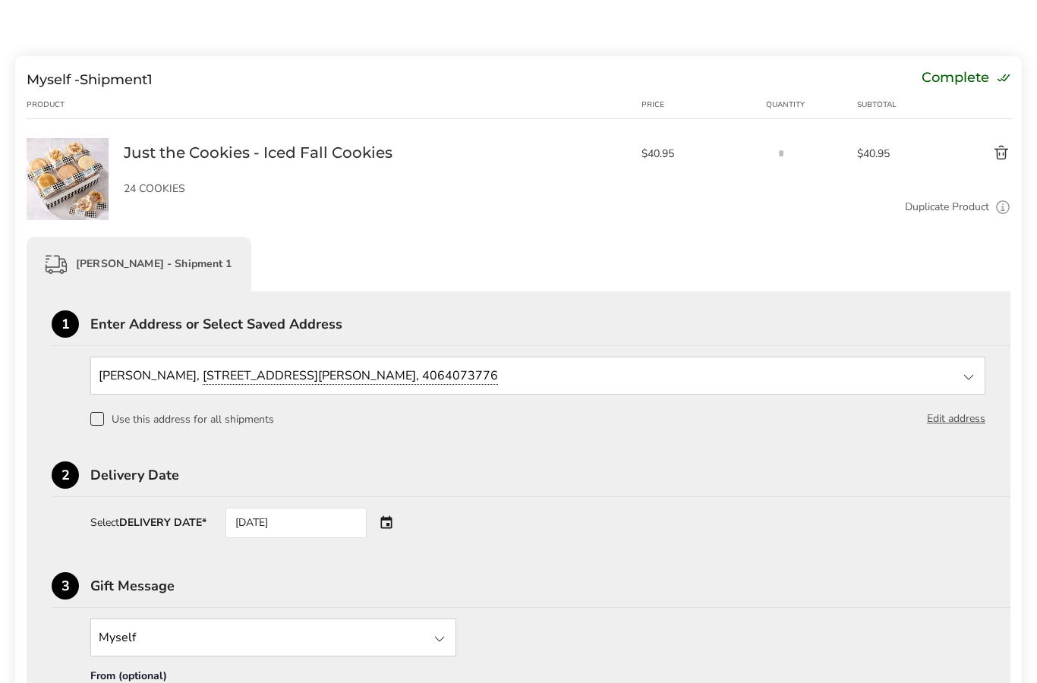
click at [102, 425] on span at bounding box center [97, 419] width 14 height 14
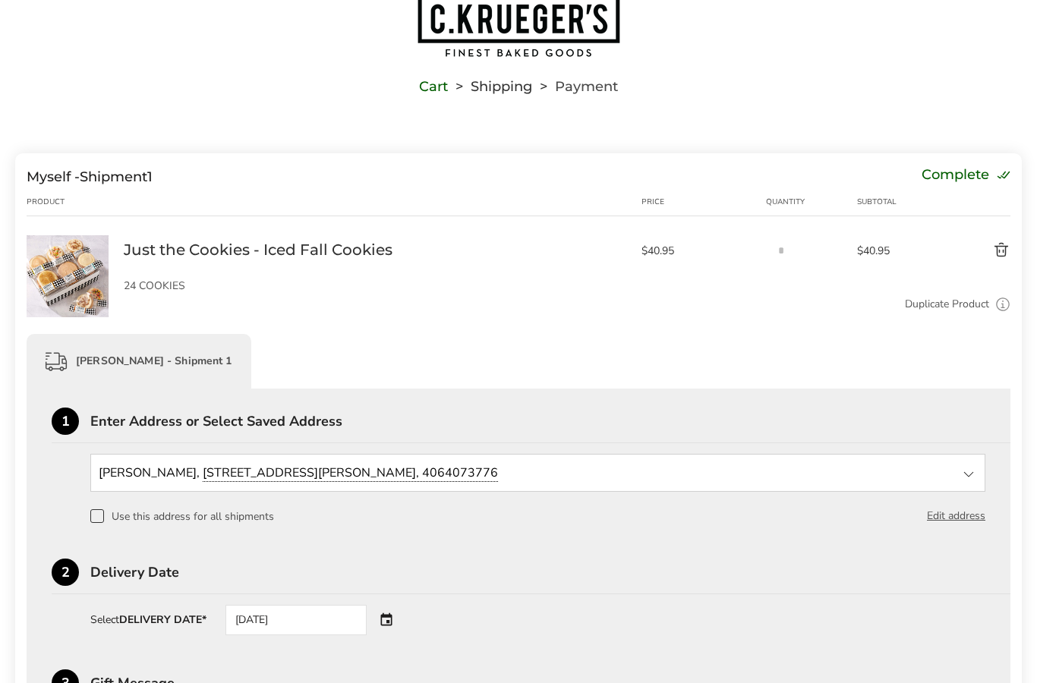
scroll to position [0, 0]
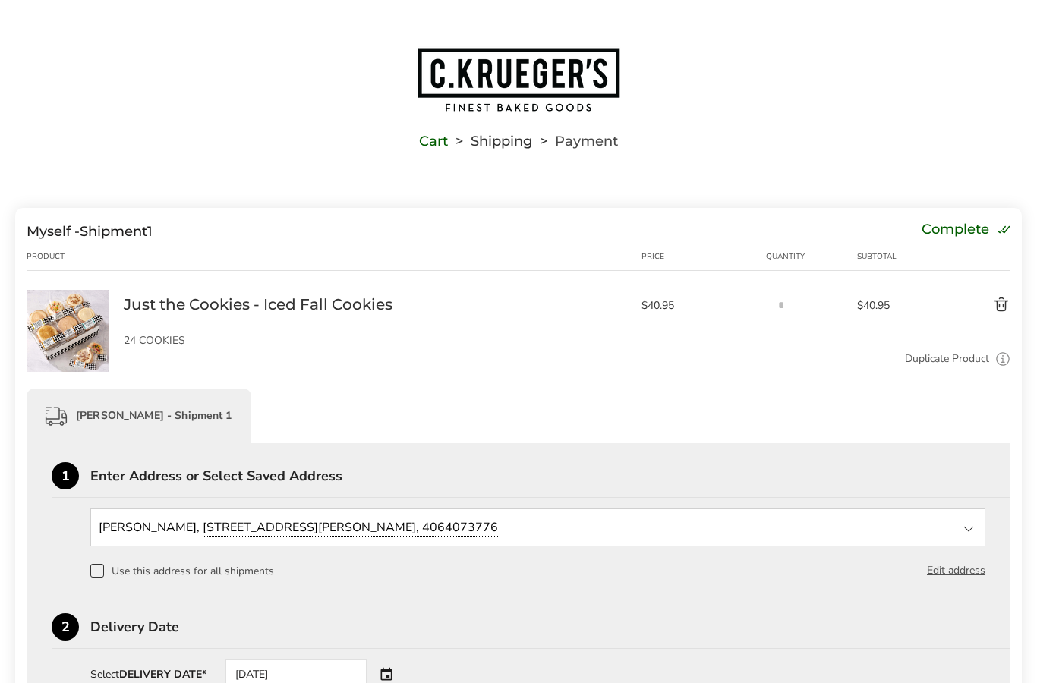
click at [963, 231] on div "Complete" at bounding box center [966, 231] width 89 height 17
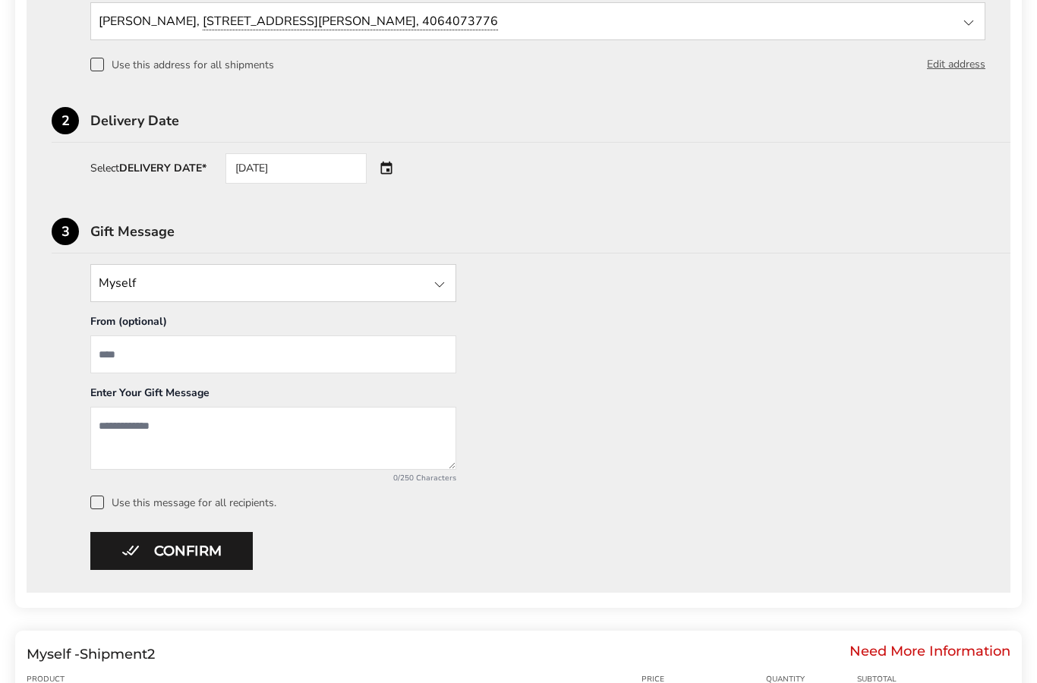
scroll to position [507, 0]
click at [194, 556] on button "Confirm" at bounding box center [171, 550] width 162 height 38
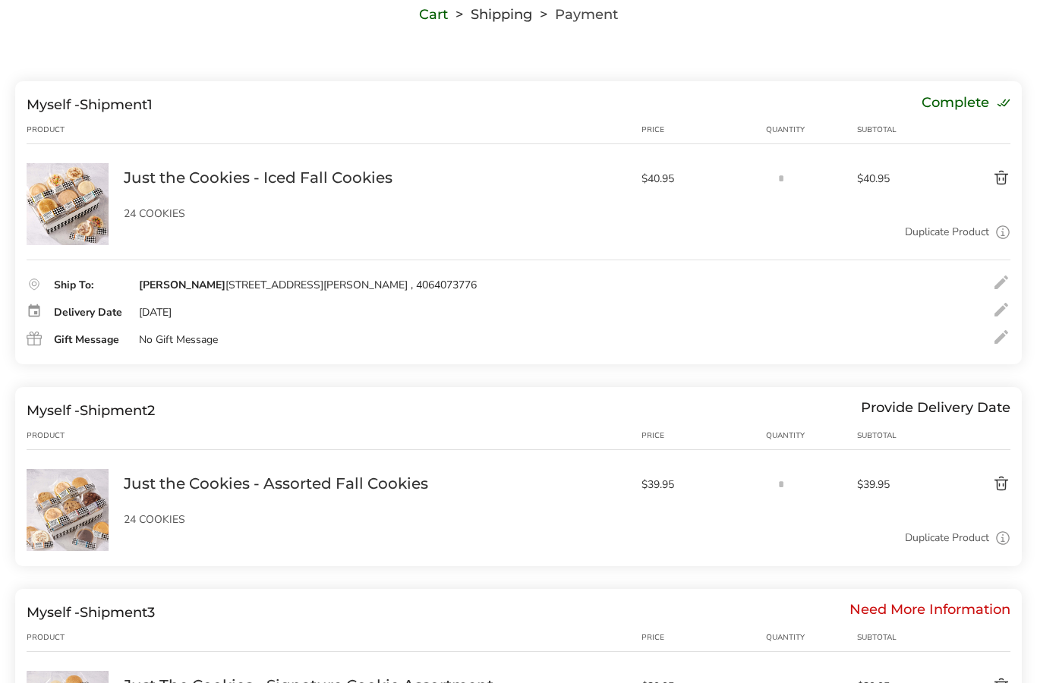
scroll to position [137, 0]
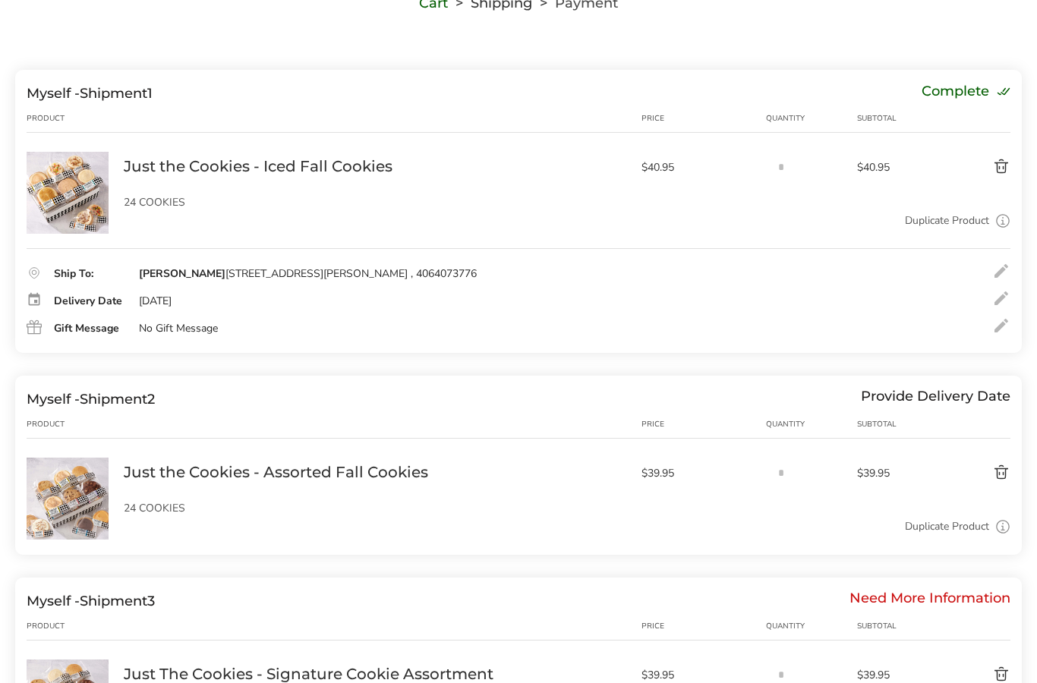
click at [966, 424] on div at bounding box center [969, 425] width 84 height 12
click at [969, 401] on div "Provide Delivery Date" at bounding box center [936, 400] width 150 height 17
click at [313, 479] on link "Just the Cookies - Assorted Fall Cookies" at bounding box center [276, 473] width 304 height 20
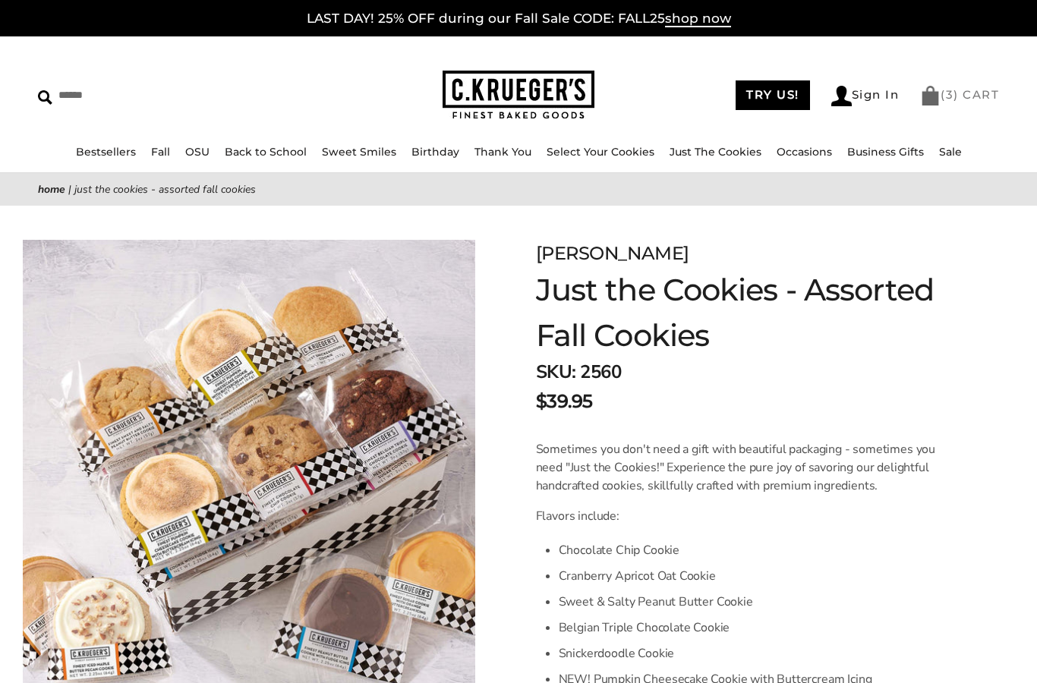
click at [982, 91] on link "( 3 ) CART" at bounding box center [959, 94] width 79 height 14
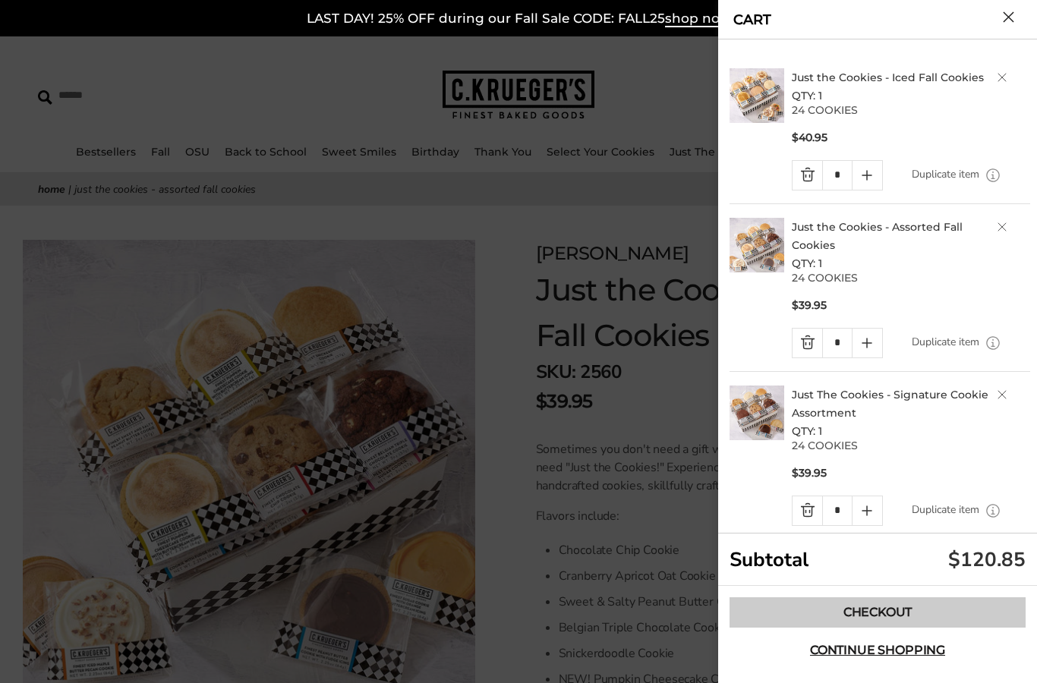
click at [922, 602] on link "Checkout" at bounding box center [877, 612] width 296 height 30
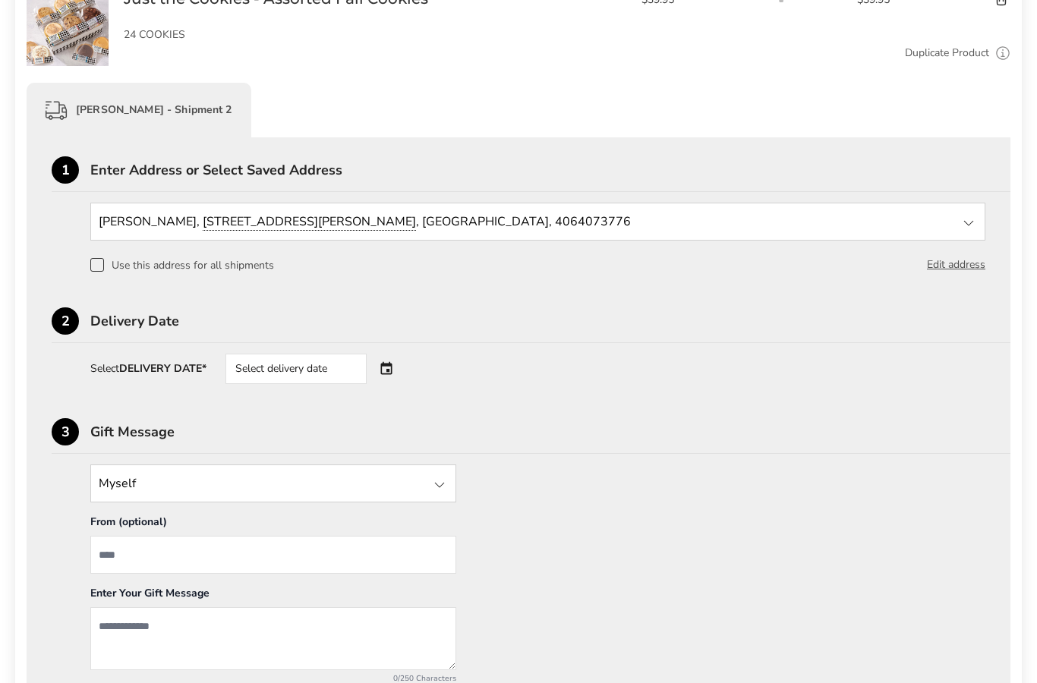
scroll to position [642, 0]
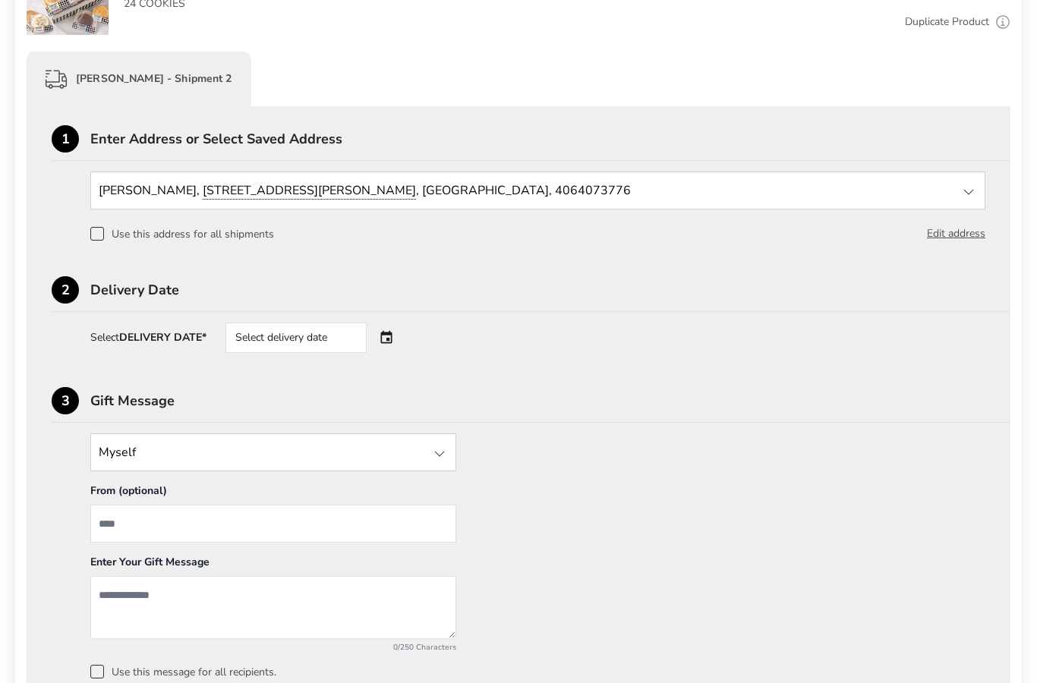
click at [389, 351] on div "Select delivery date" at bounding box center [317, 338] width 184 height 30
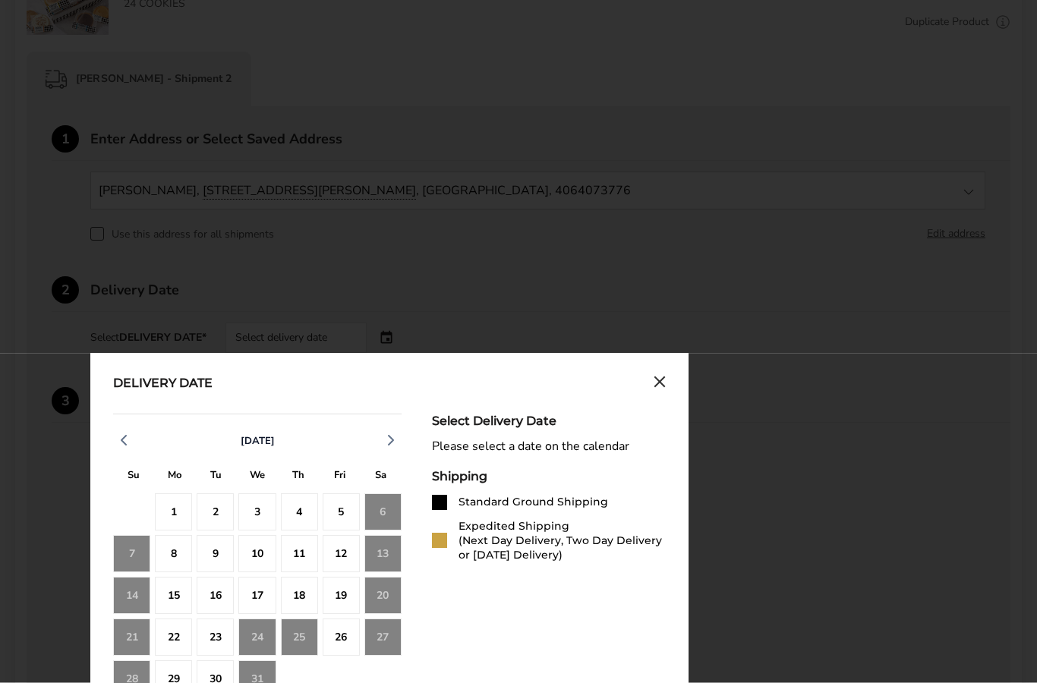
scroll to position [643, 0]
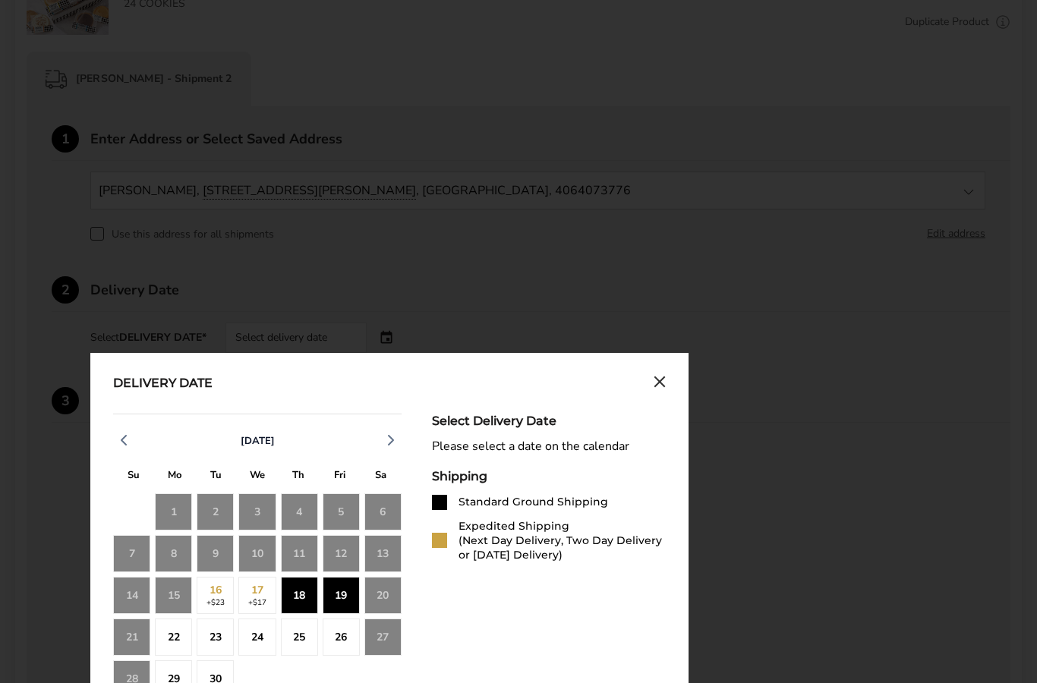
click at [295, 597] on div "18" at bounding box center [299, 595] width 37 height 37
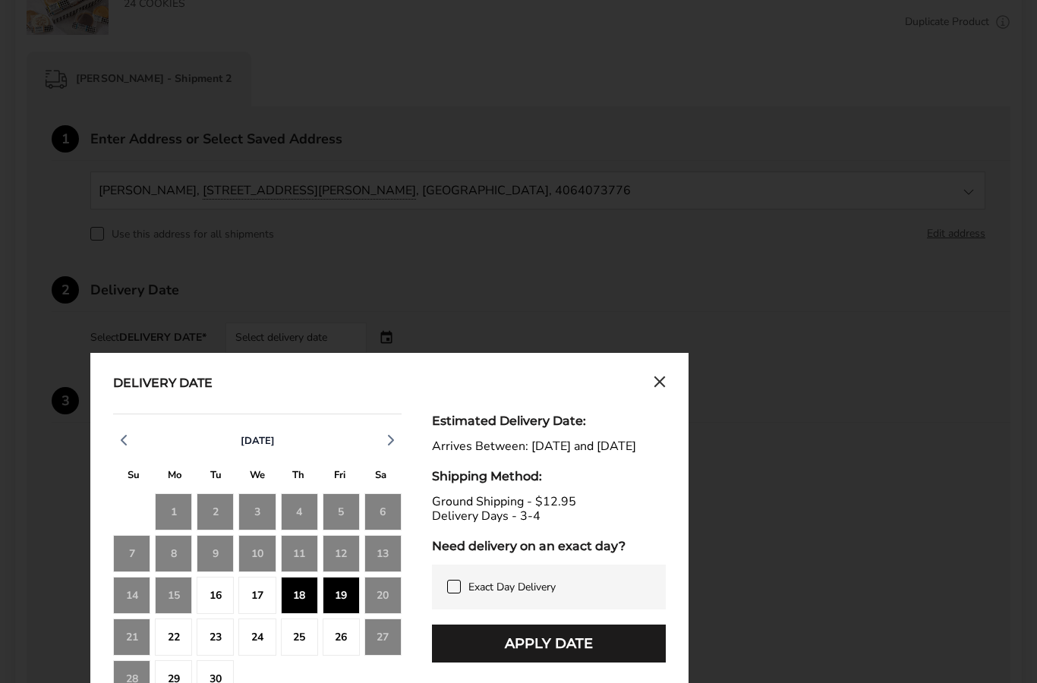
click at [448, 588] on div "Exact Day Delivery" at bounding box center [549, 587] width 234 height 45
click at [455, 593] on icon at bounding box center [454, 587] width 12 height 12
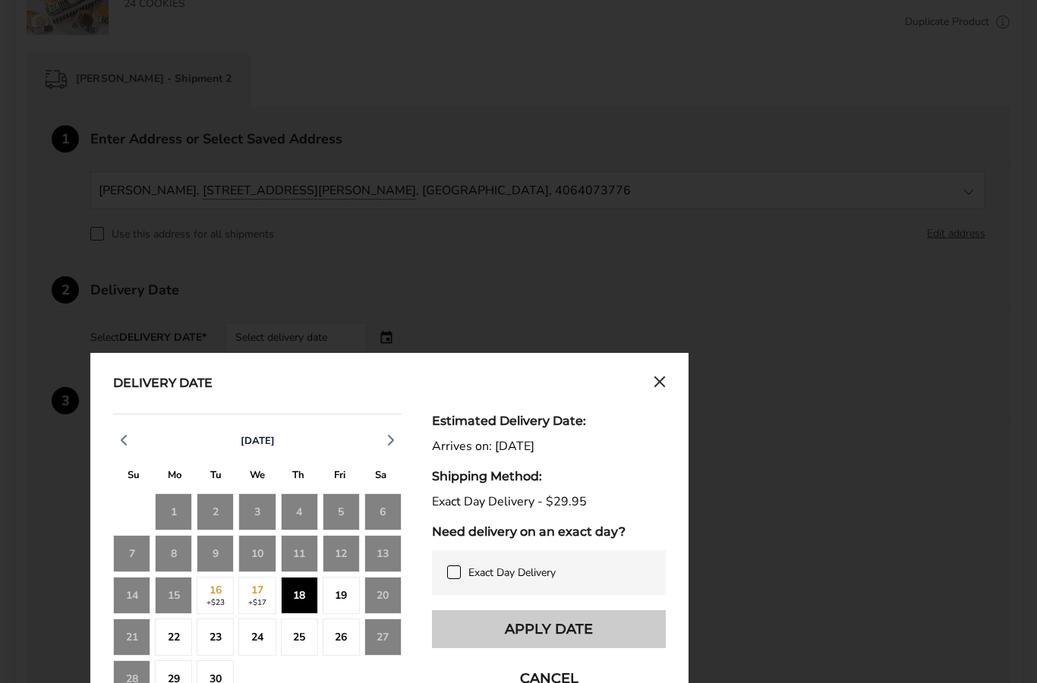
click at [608, 629] on button "Apply Date" at bounding box center [549, 629] width 234 height 38
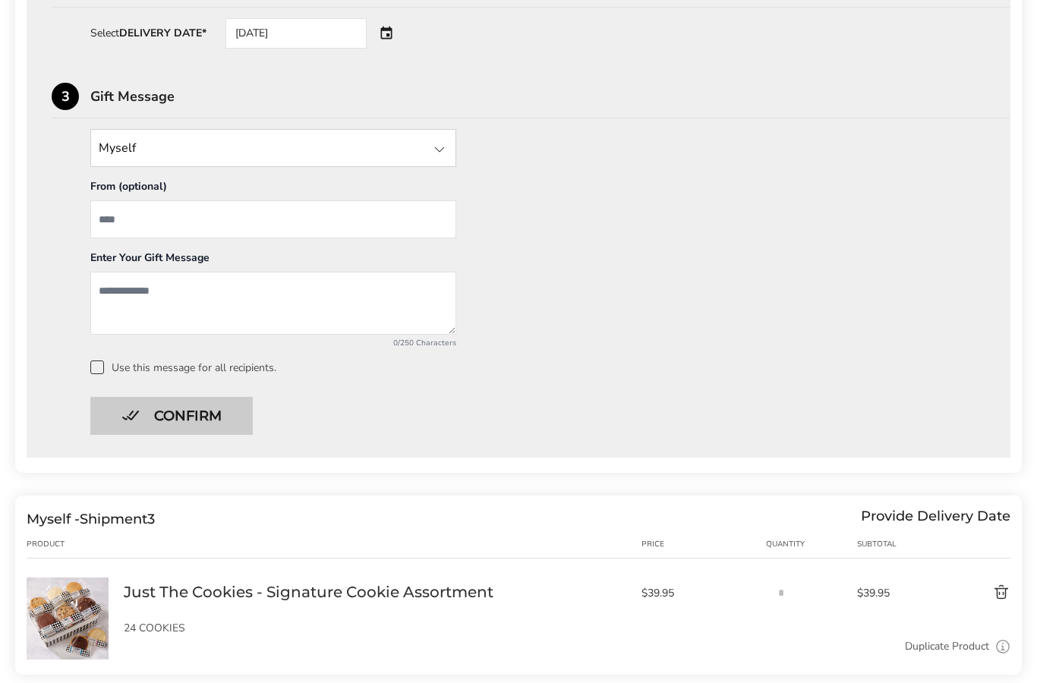
click at [237, 414] on button "Confirm" at bounding box center [171, 417] width 162 height 38
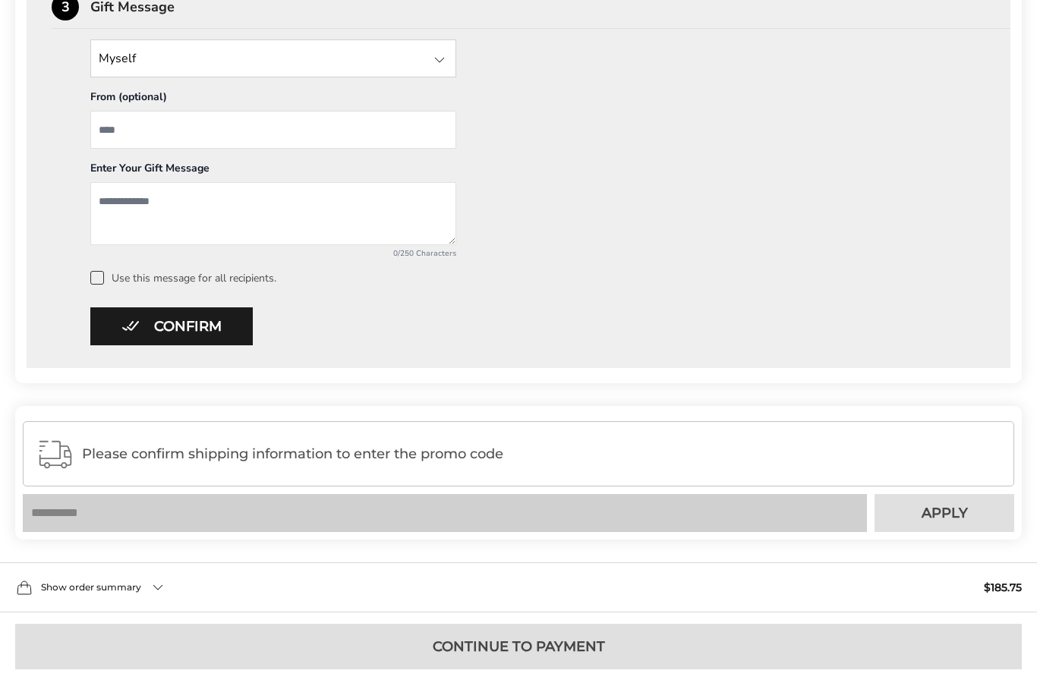
scroll to position [1347, 0]
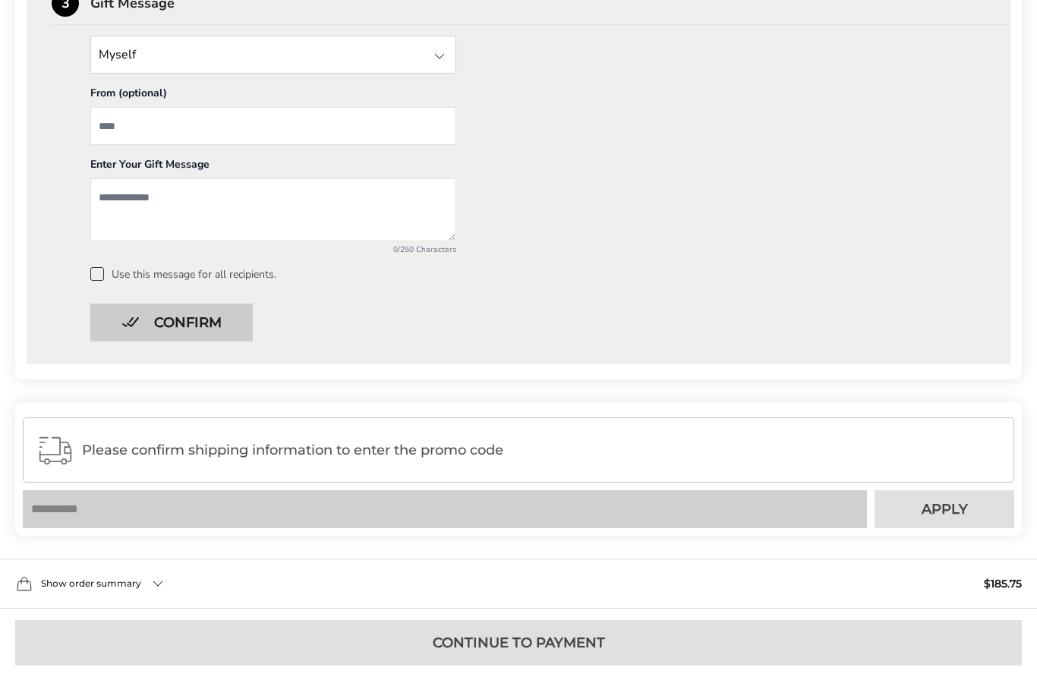
click at [231, 324] on button "Confirm" at bounding box center [171, 323] width 162 height 38
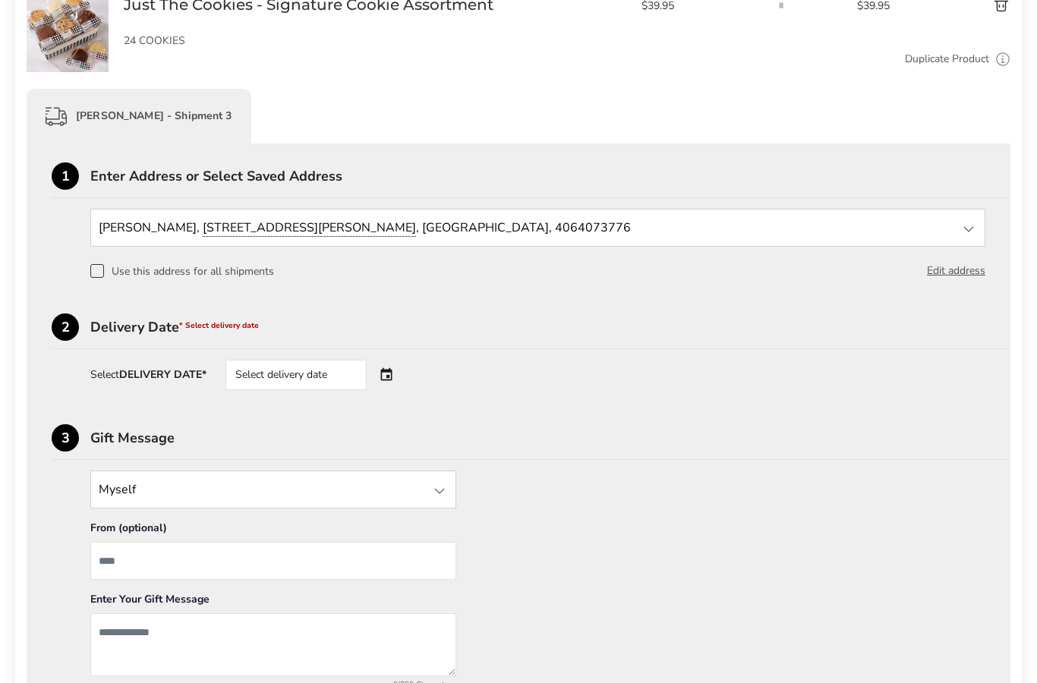
scroll to position [840, 0]
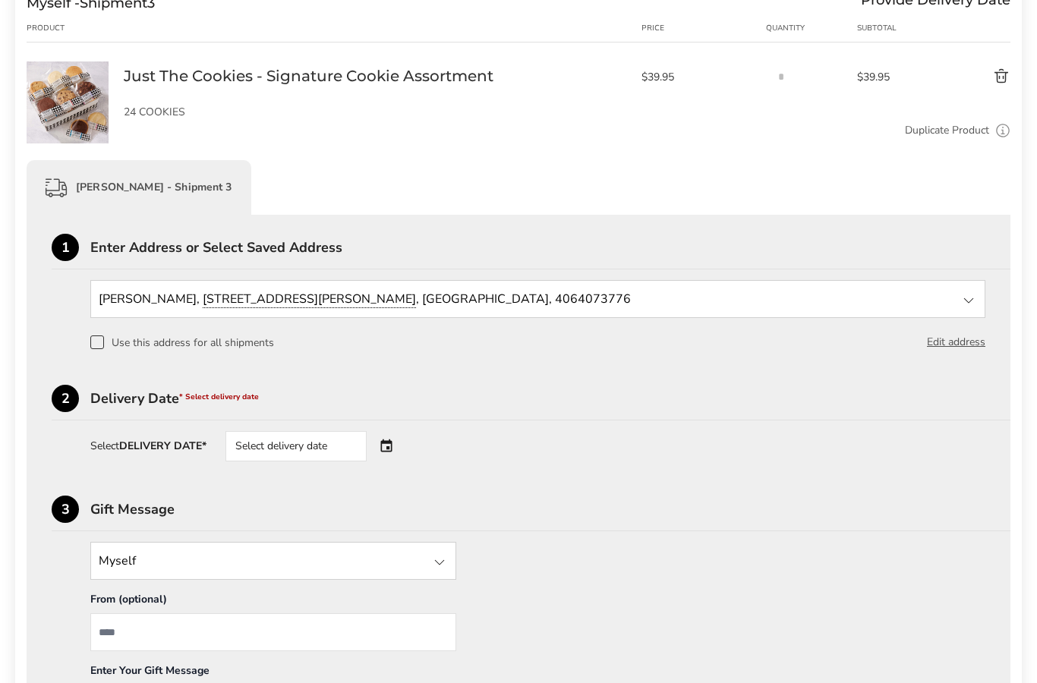
click at [391, 450] on div "Select delivery date" at bounding box center [317, 447] width 184 height 30
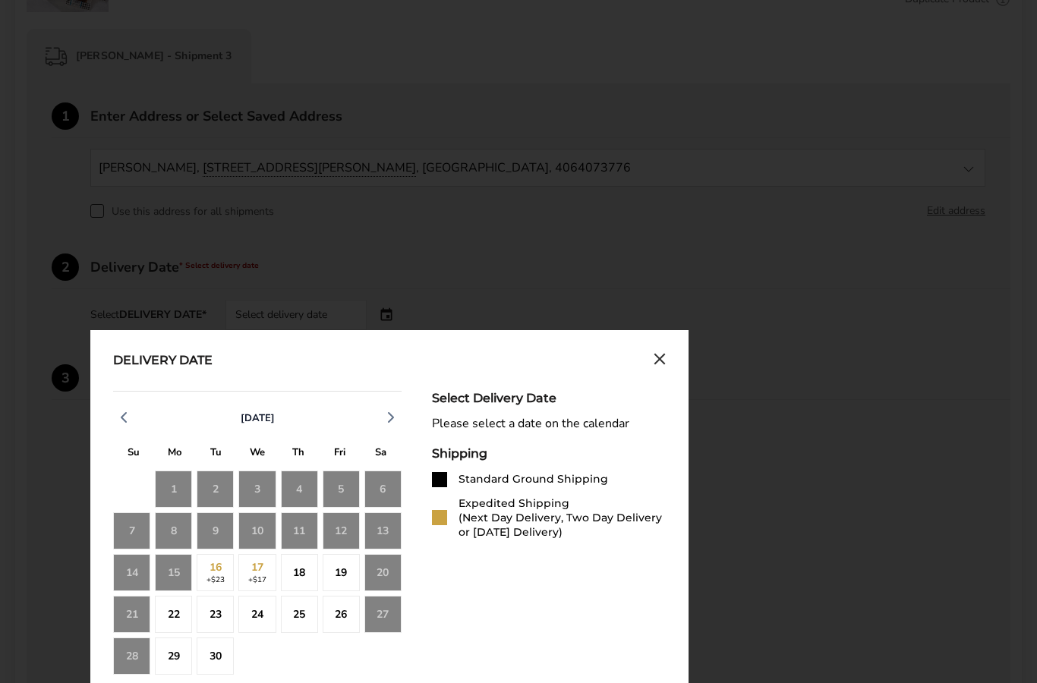
scroll to position [1016, 0]
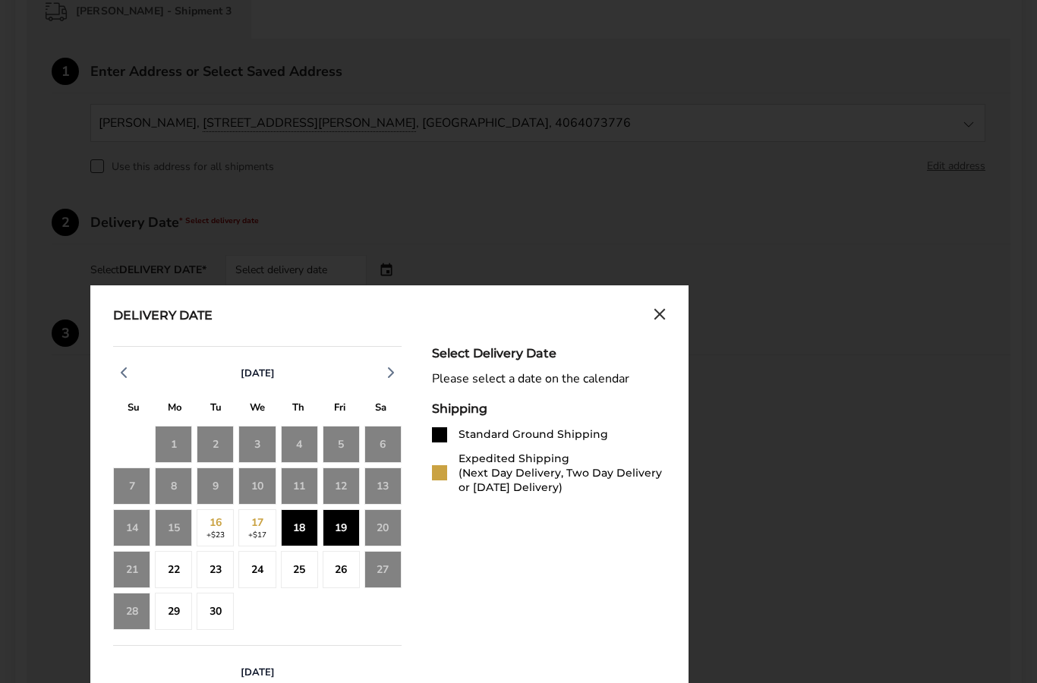
click at [299, 535] on div "18" at bounding box center [299, 527] width 37 height 37
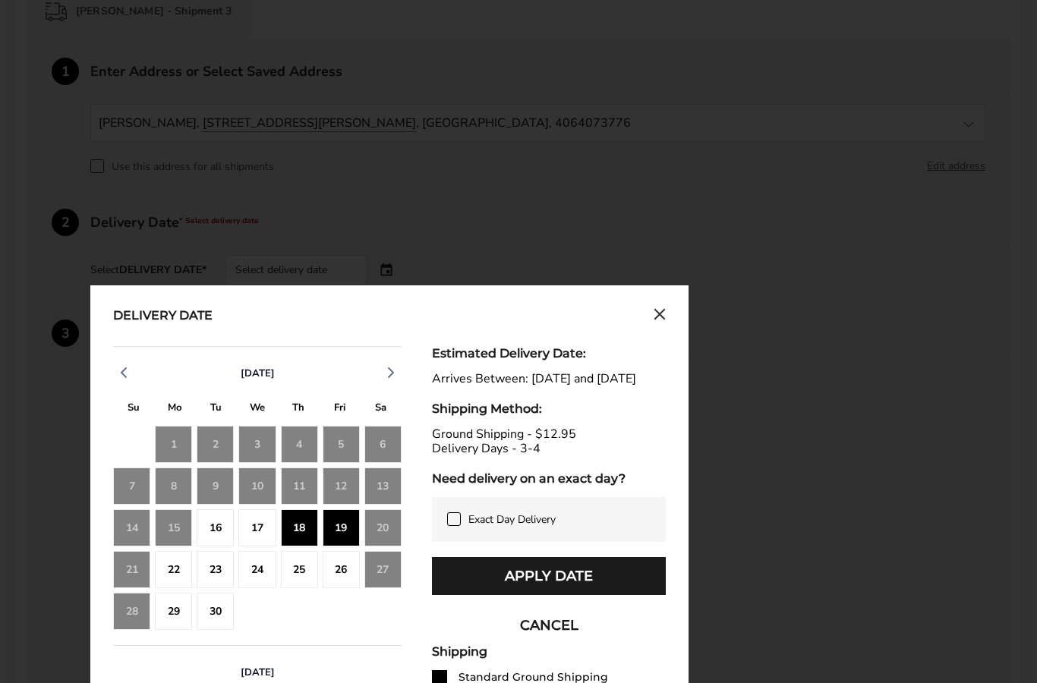
click at [300, 529] on div "18" at bounding box center [299, 527] width 37 height 37
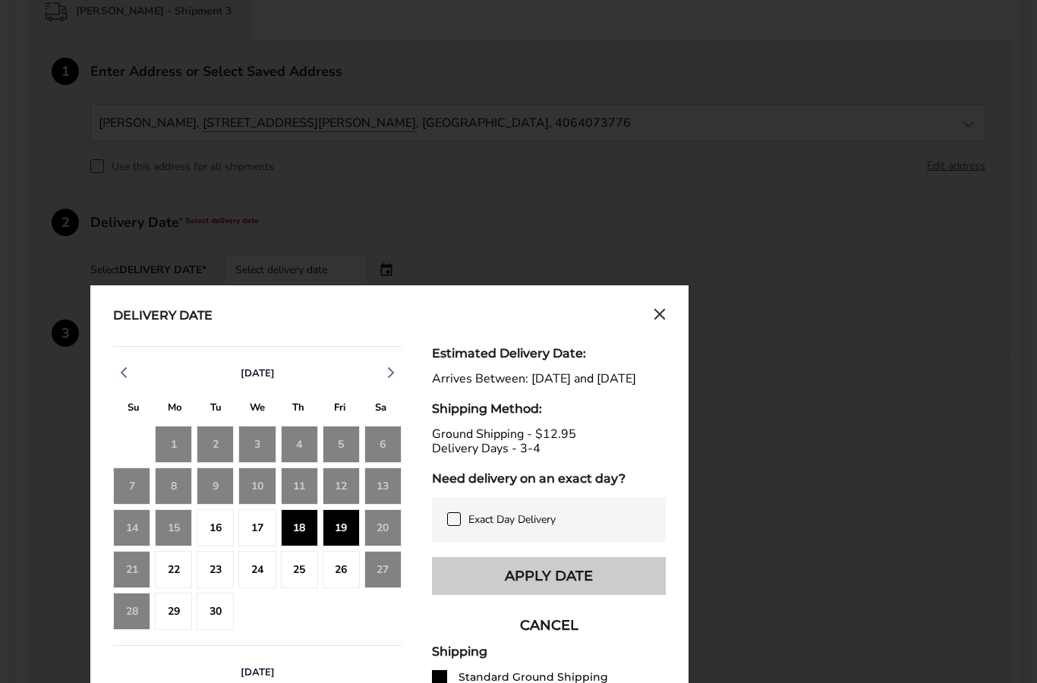
click at [564, 591] on button "Apply Date" at bounding box center [549, 576] width 234 height 38
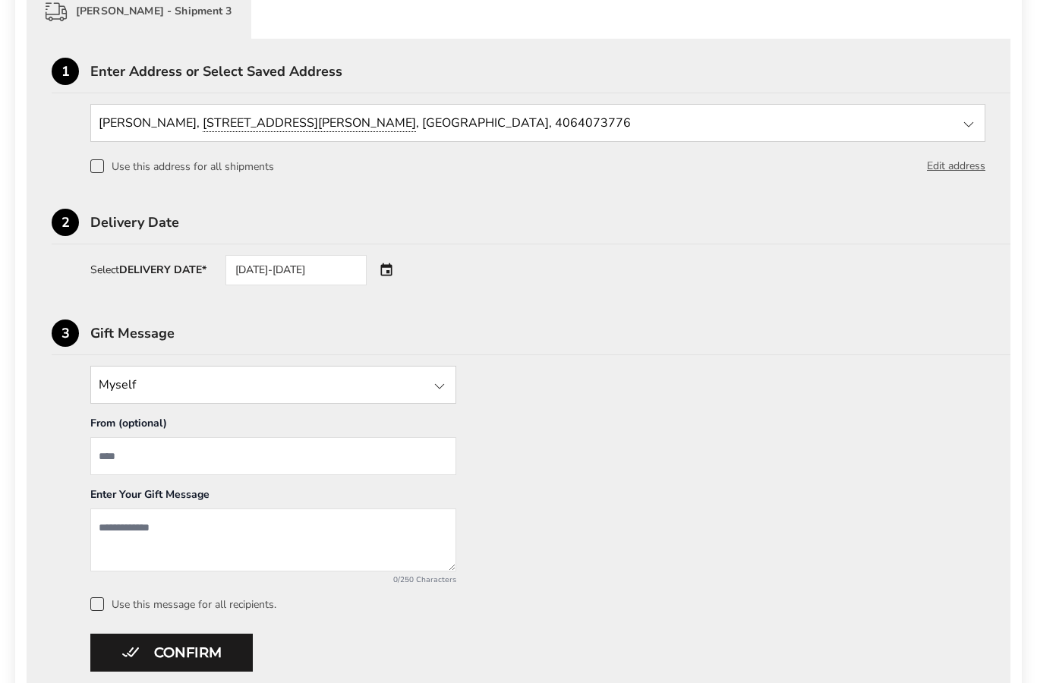
click at [390, 271] on div "[DATE]-[DATE]" at bounding box center [317, 270] width 184 height 30
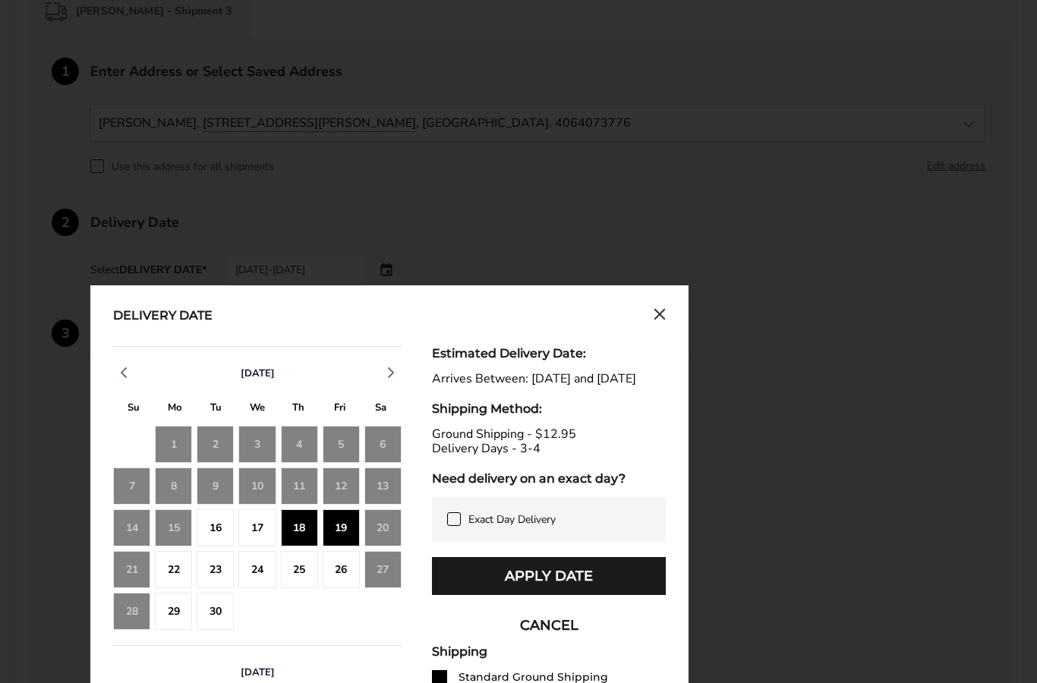
click at [453, 526] on div "Exact Day Delivery" at bounding box center [549, 519] width 234 height 45
click at [452, 526] on span at bounding box center [454, 519] width 14 height 14
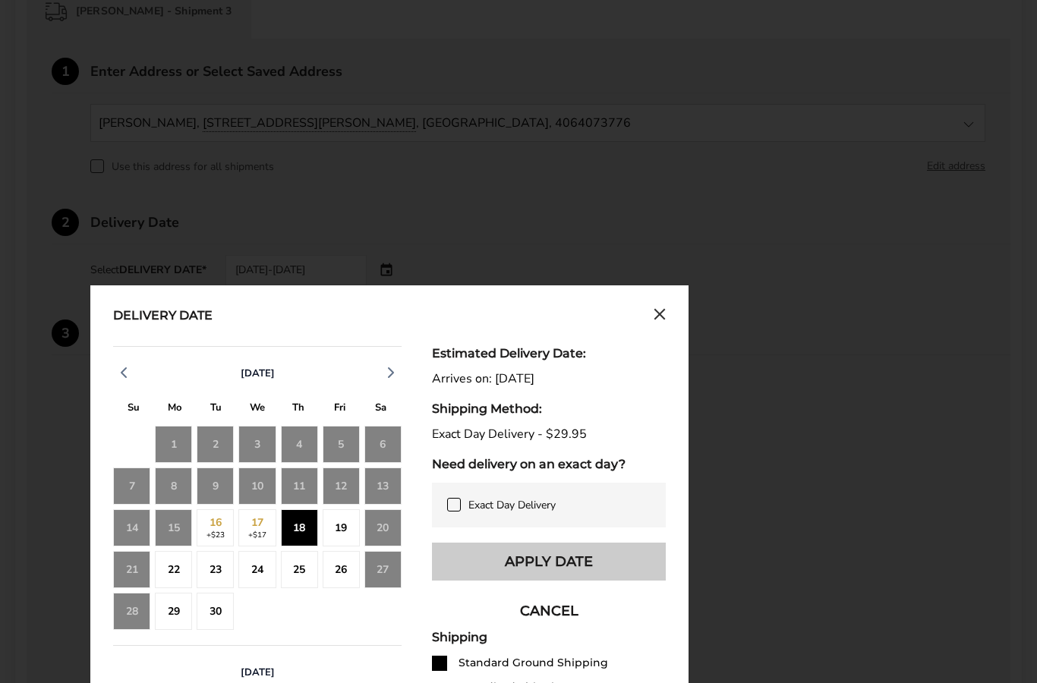
click at [575, 566] on button "Apply Date" at bounding box center [549, 562] width 234 height 38
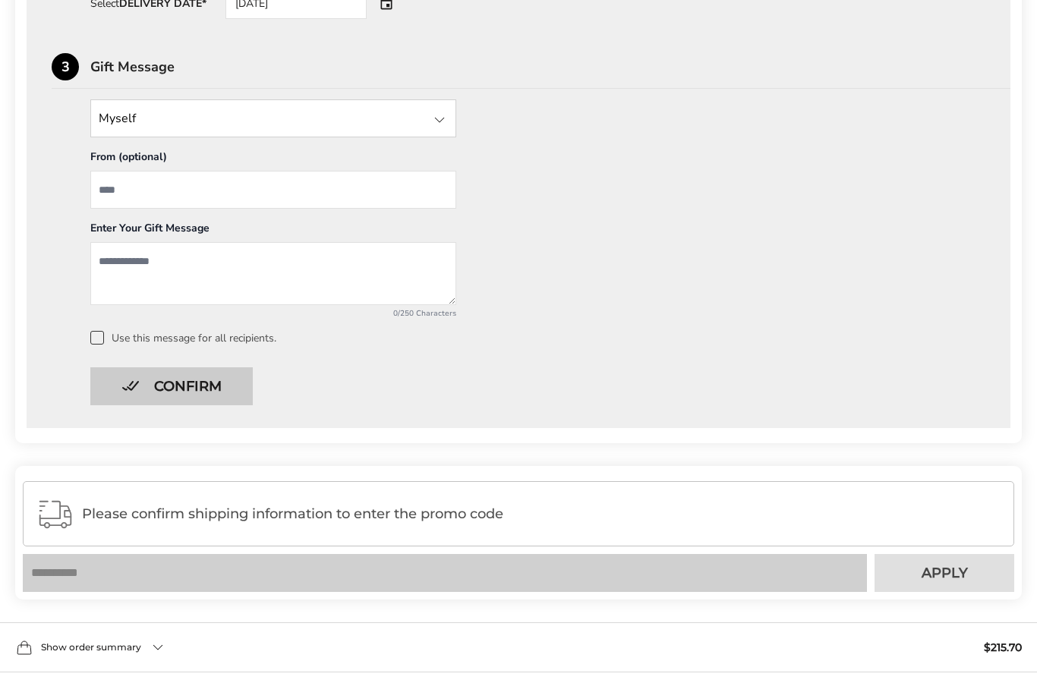
click at [230, 381] on button "Confirm" at bounding box center [171, 386] width 162 height 38
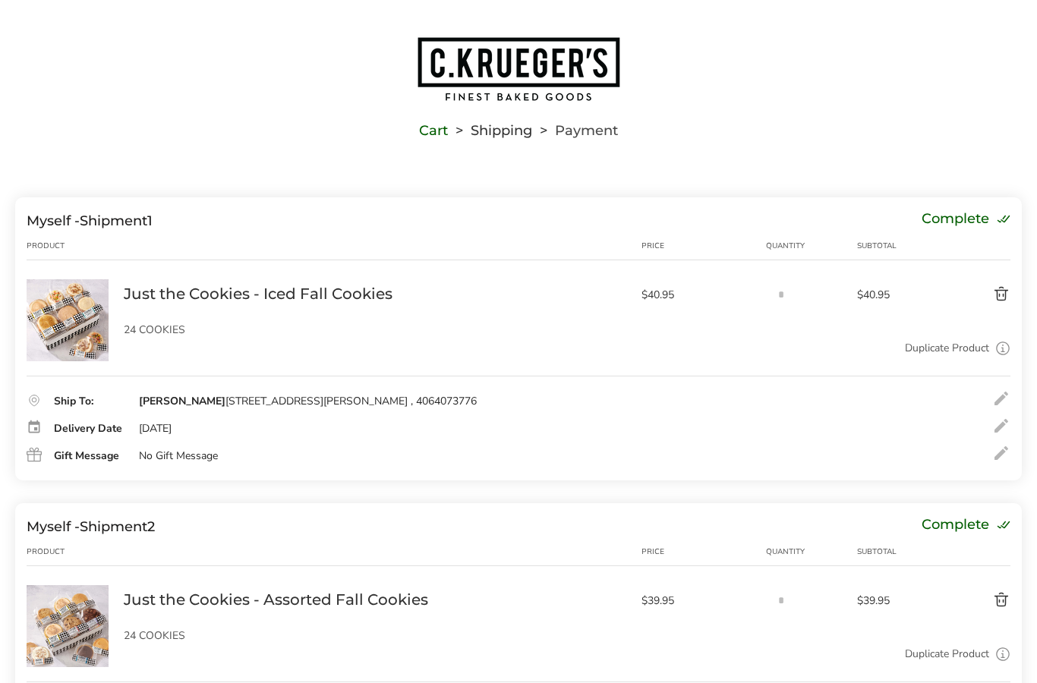
scroll to position [0, 0]
